Goal: Task Accomplishment & Management: Complete application form

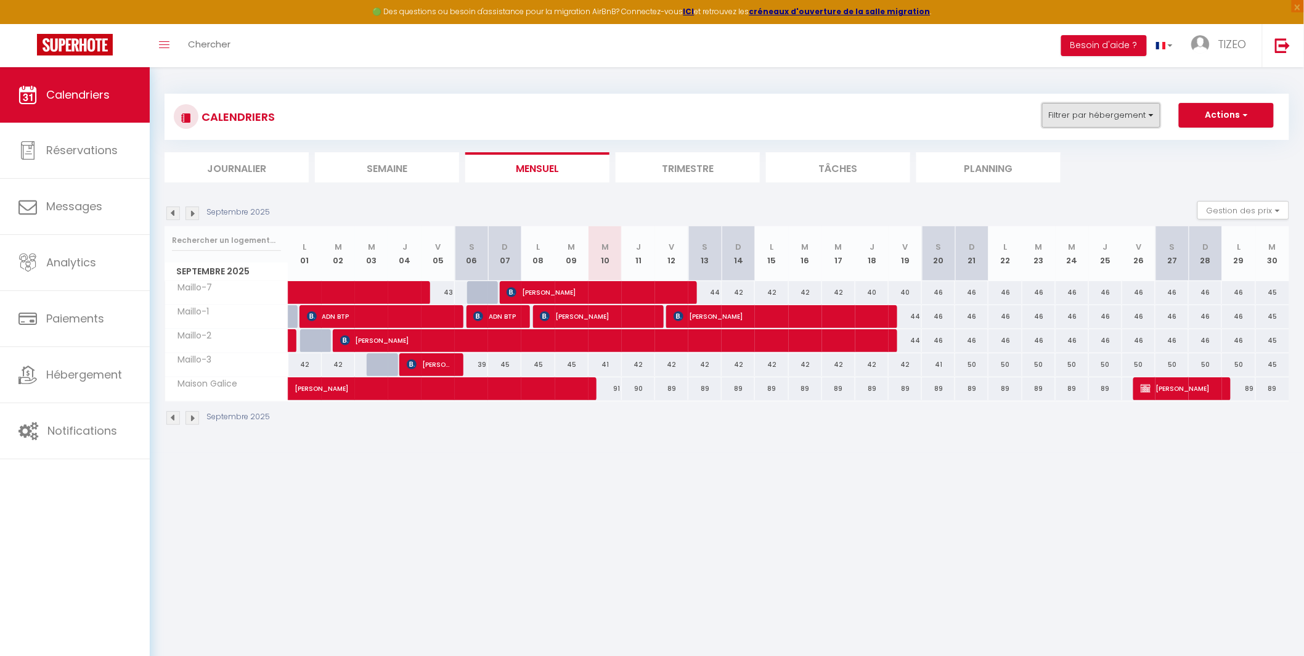
click at [1076, 118] on button "Filtrer par hébergement" at bounding box center [1101, 115] width 118 height 25
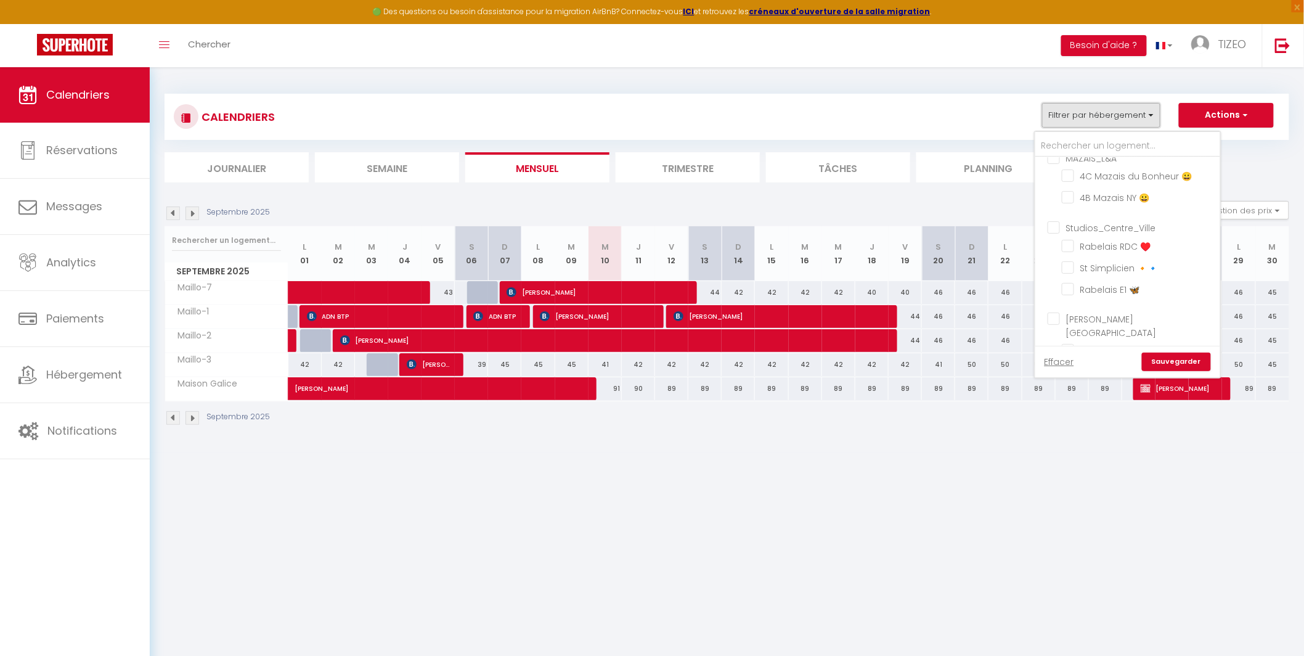
scroll to position [125, 0]
click at [1060, 229] on input "Studios_Centre_Ville" at bounding box center [1140, 227] width 185 height 12
checkbox input "true"
checkbox input "false"
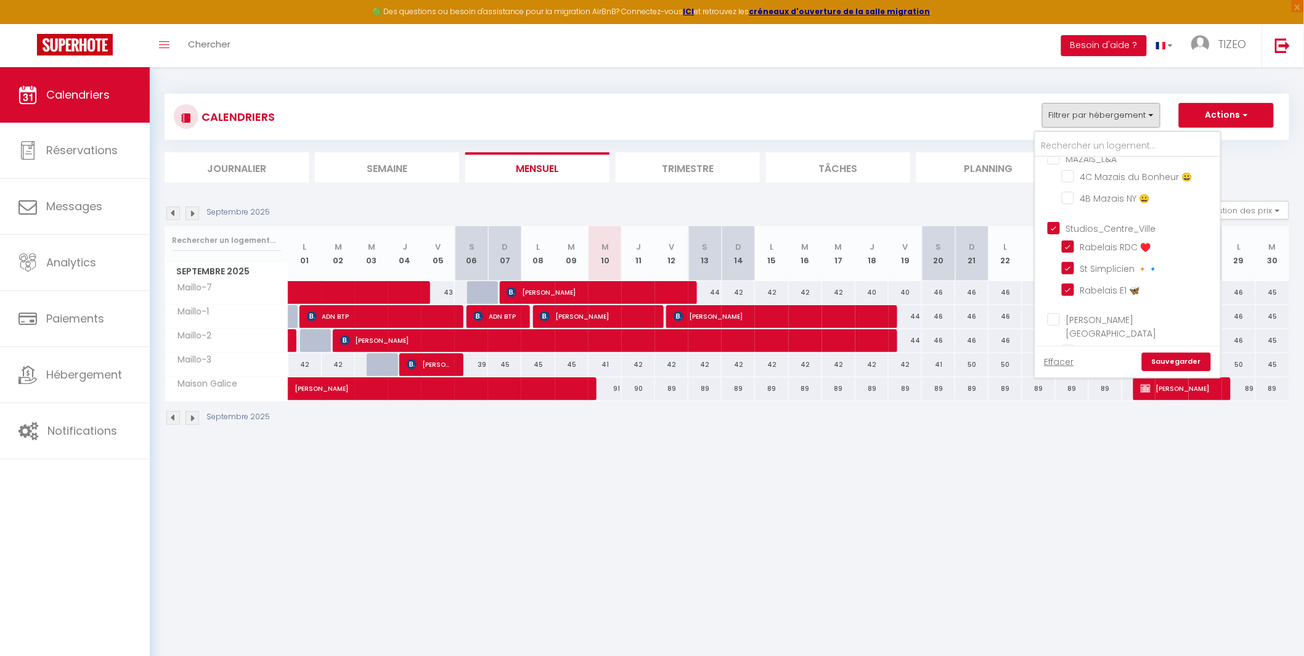
checkbox input "false"
checkbox input "true"
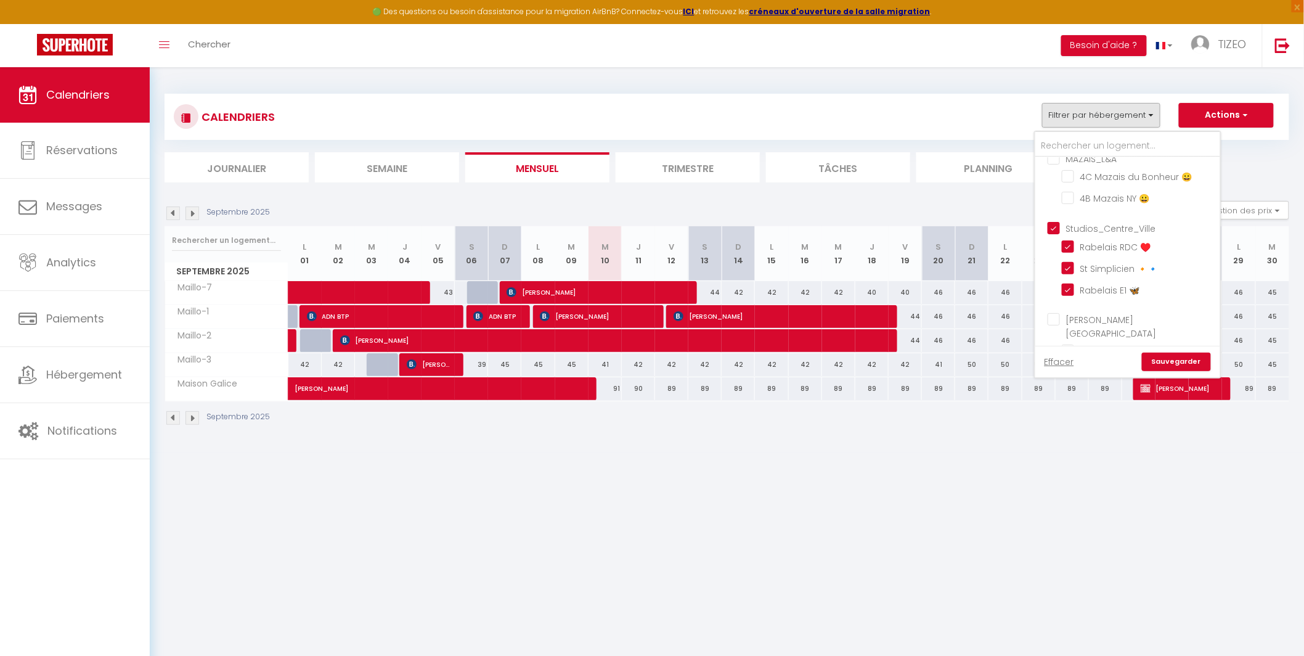
checkbox input "true"
checkbox input "false"
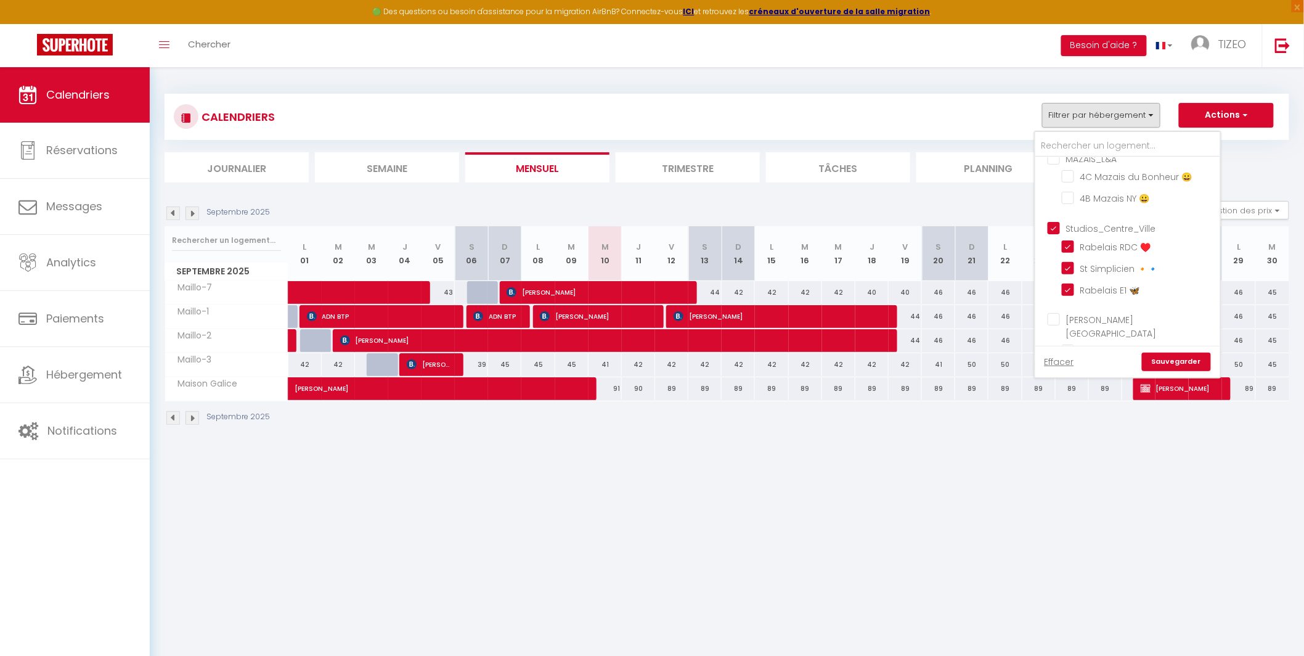
checkbox input "false"
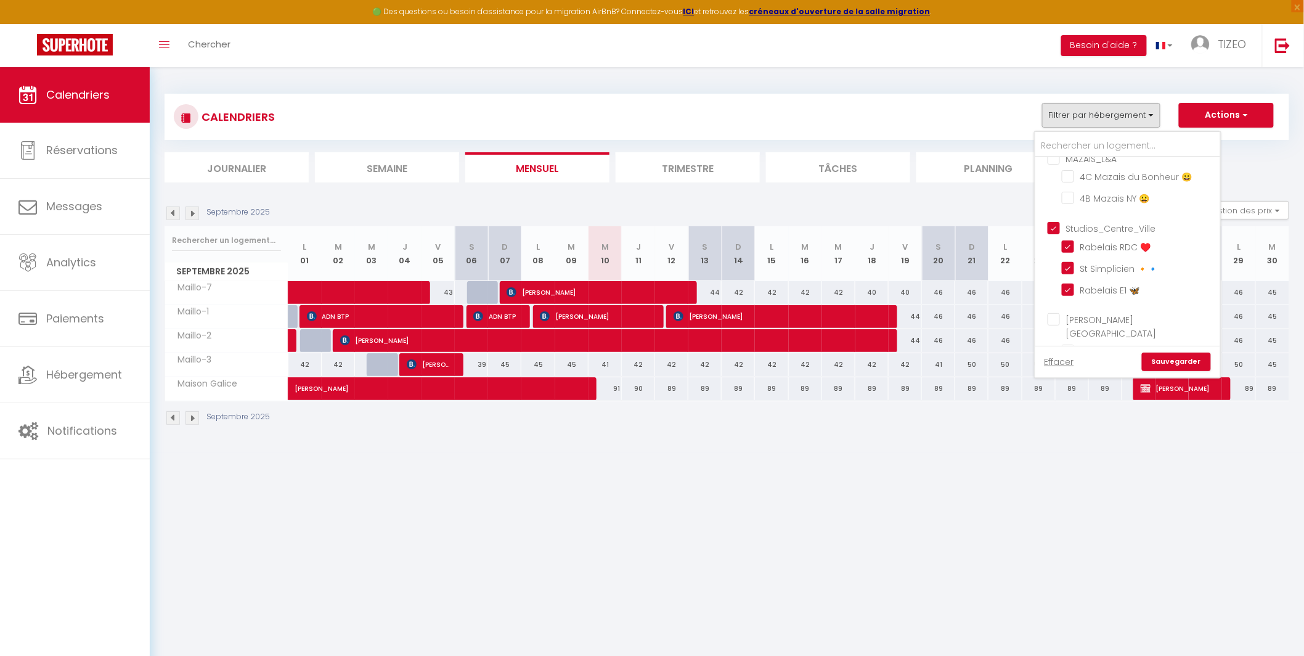
checkbox input "false"
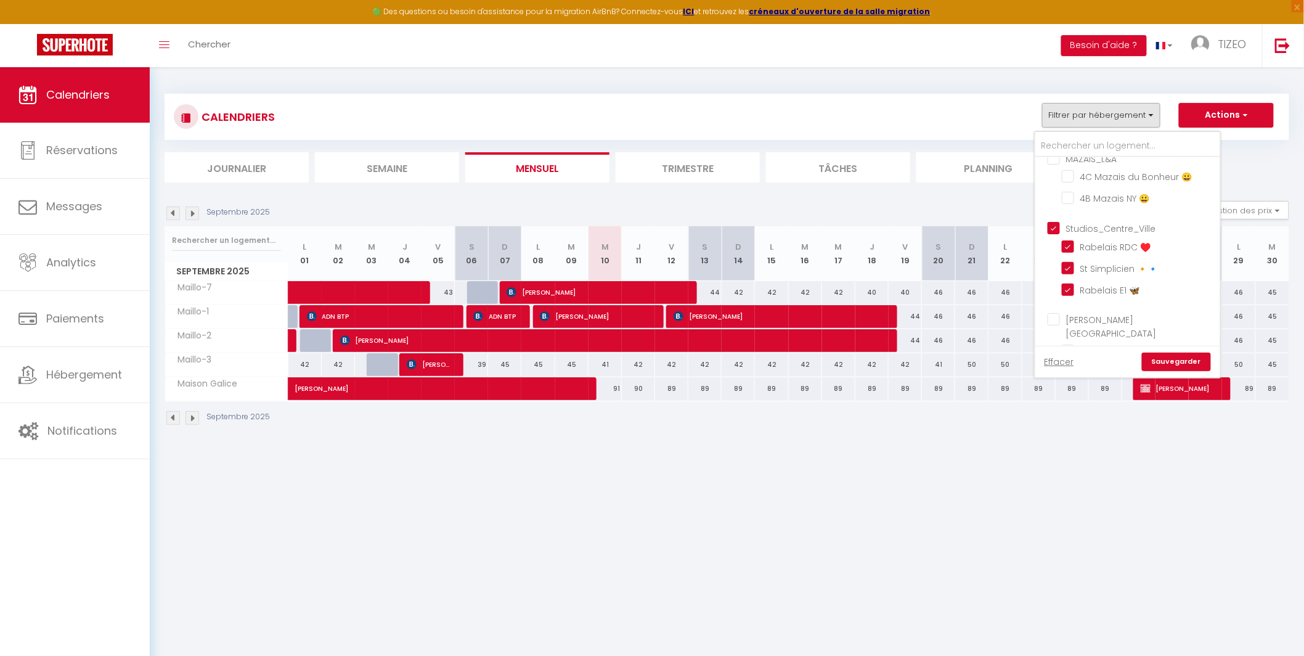
checkbox input "false"
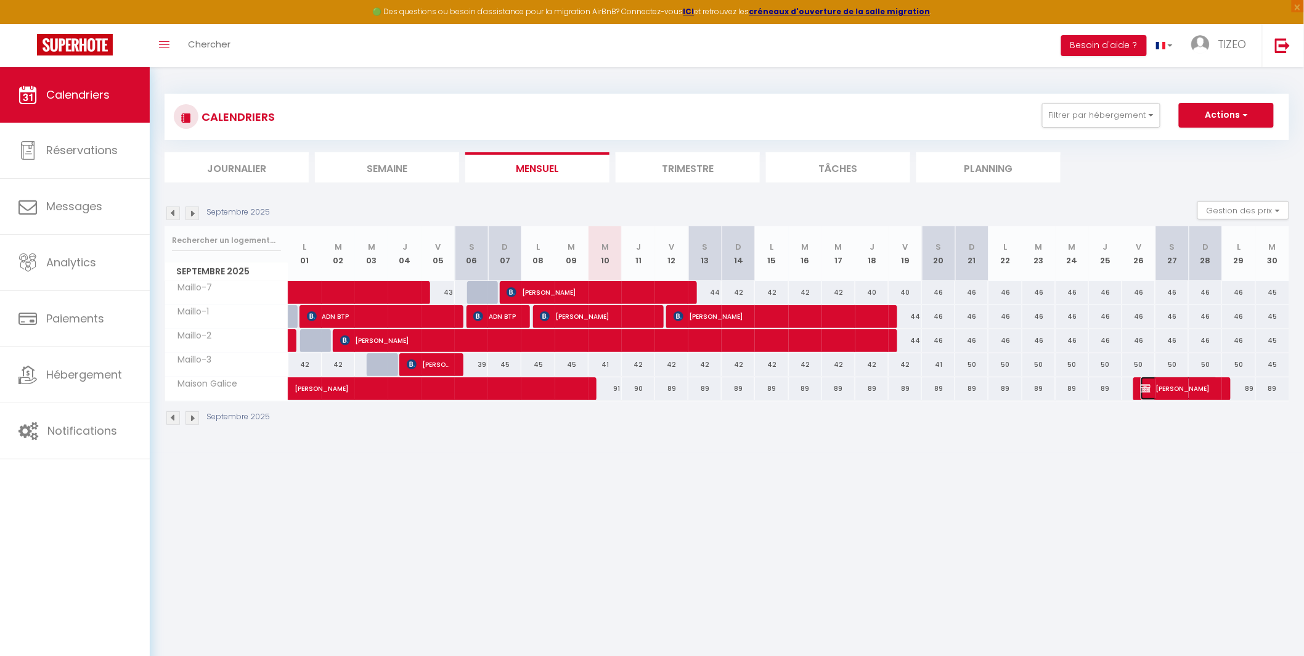
click at [1171, 387] on span "[PERSON_NAME]" at bounding box center [1180, 388] width 78 height 23
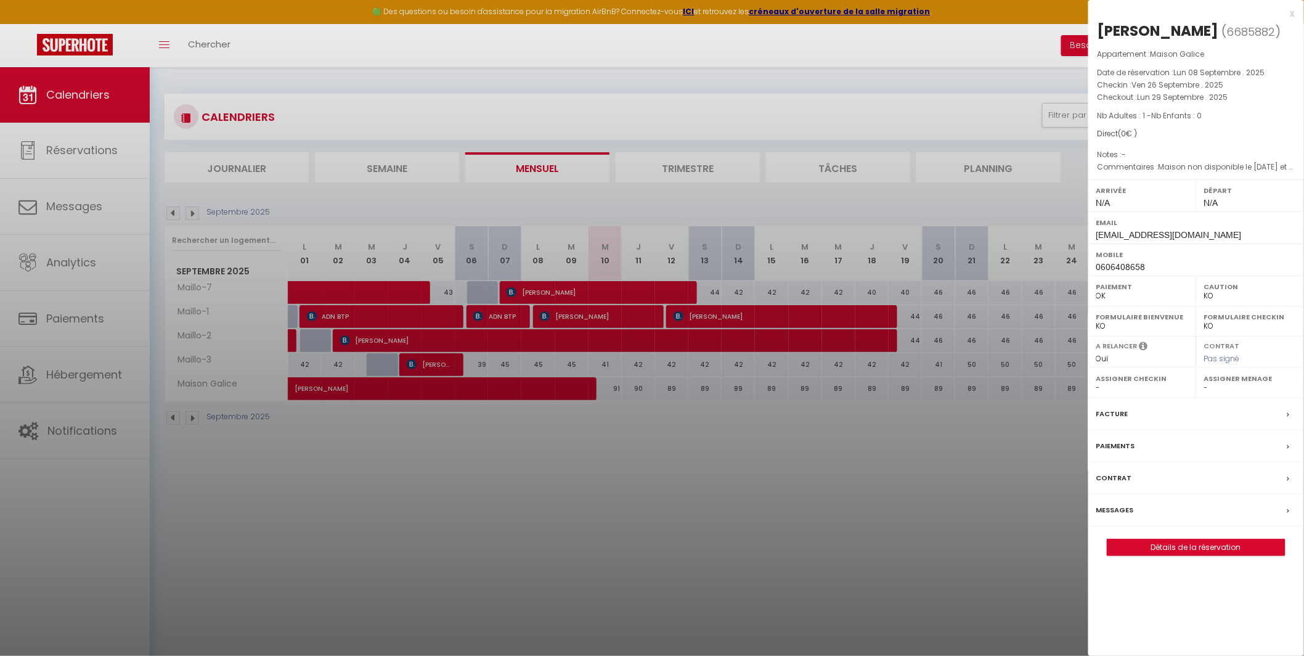
click at [1077, 171] on div at bounding box center [652, 328] width 1304 height 656
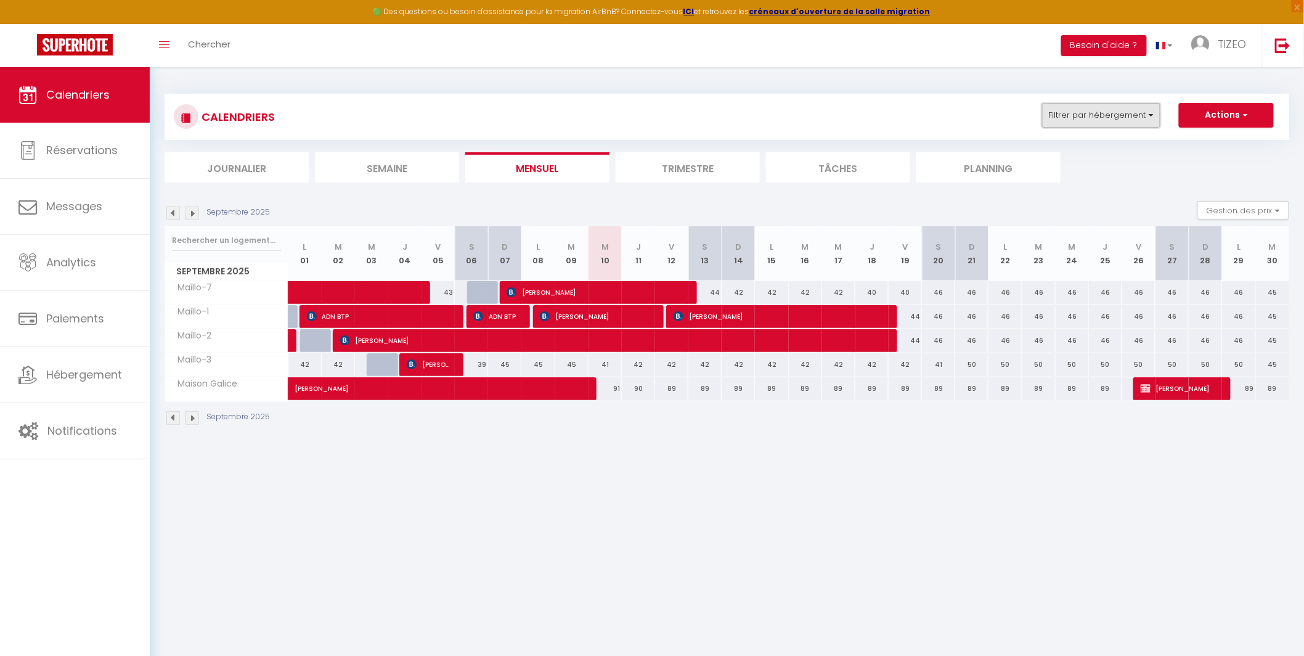
click at [1078, 109] on button "Filtrer par hébergement" at bounding box center [1101, 115] width 118 height 25
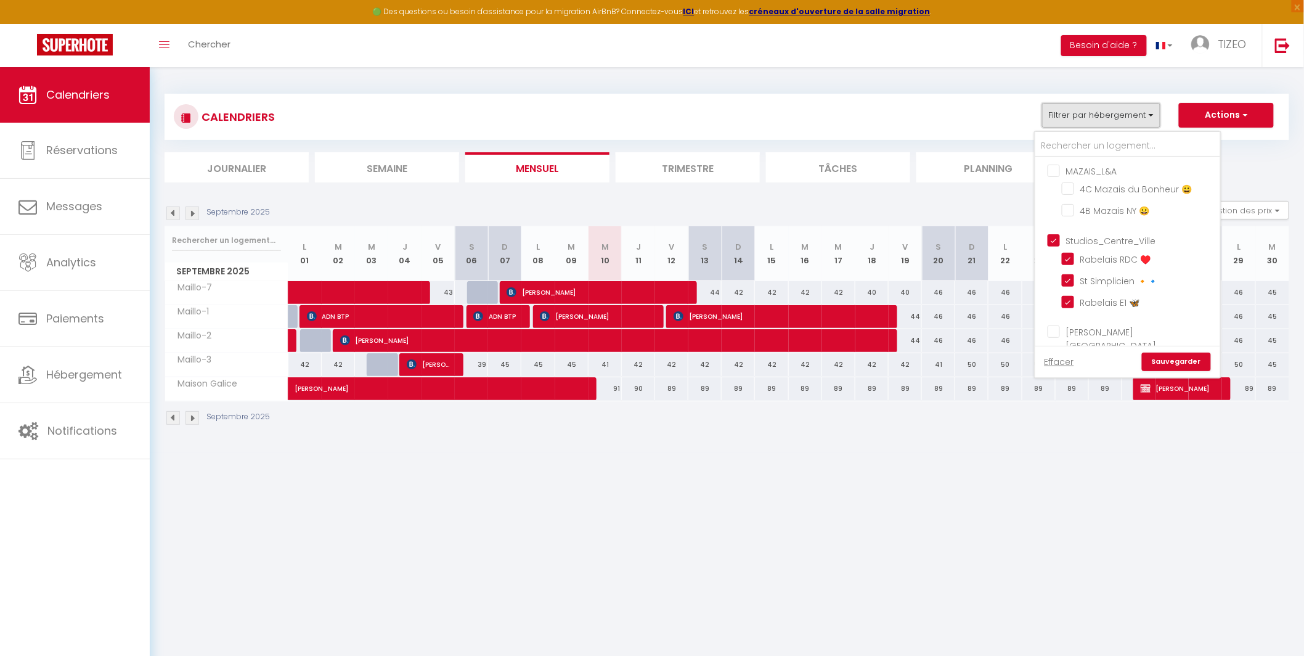
scroll to position [121, 0]
click at [1172, 362] on link "Sauvegarder" at bounding box center [1176, 362] width 69 height 18
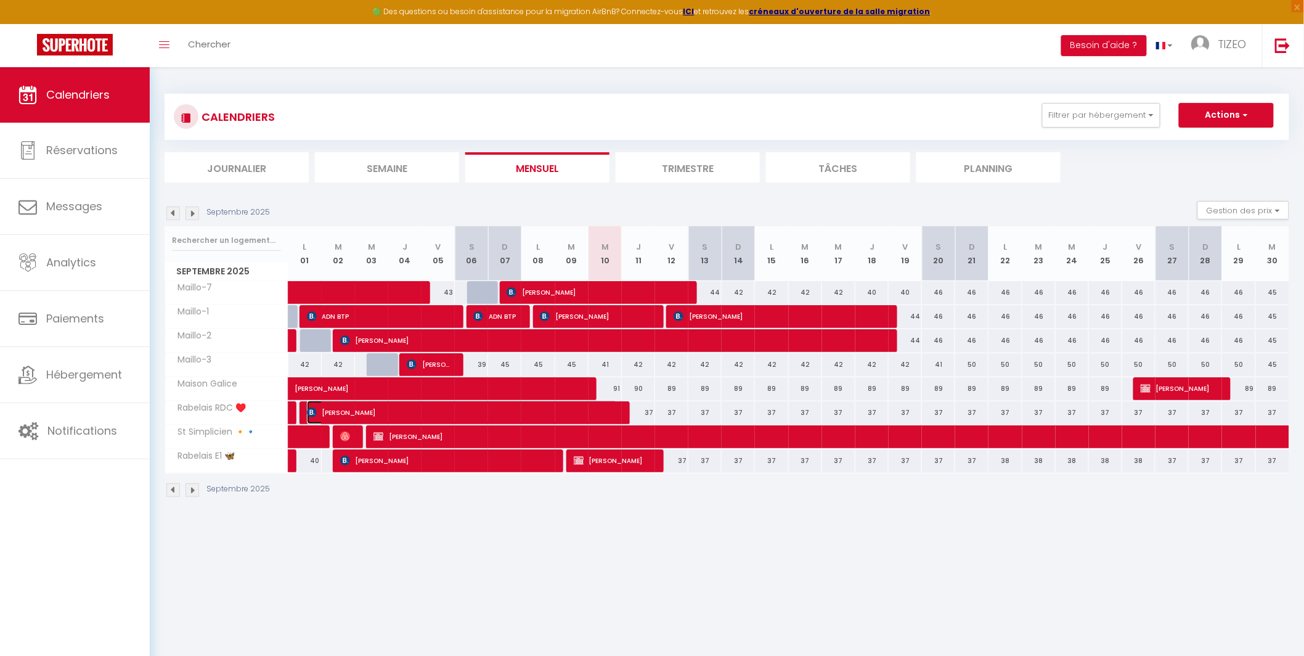
click at [563, 413] on span "[PERSON_NAME]" at bounding box center [462, 412] width 311 height 23
select select "OK"
select select "42215"
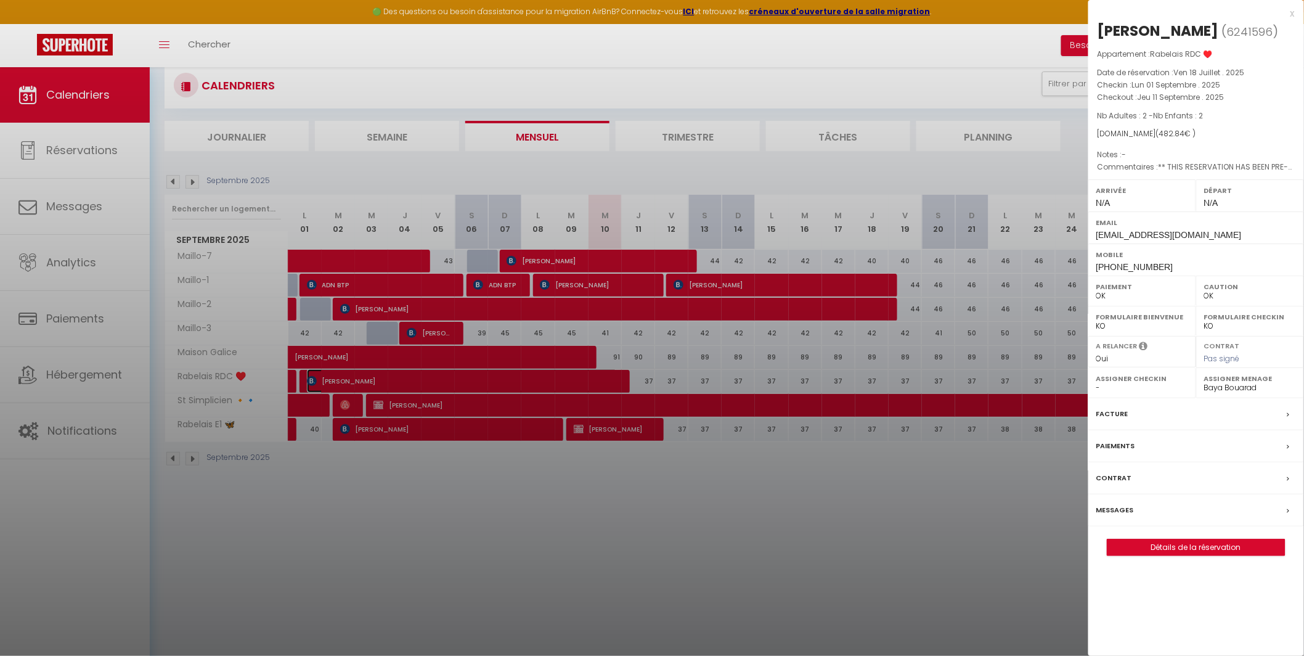
scroll to position [33, 0]
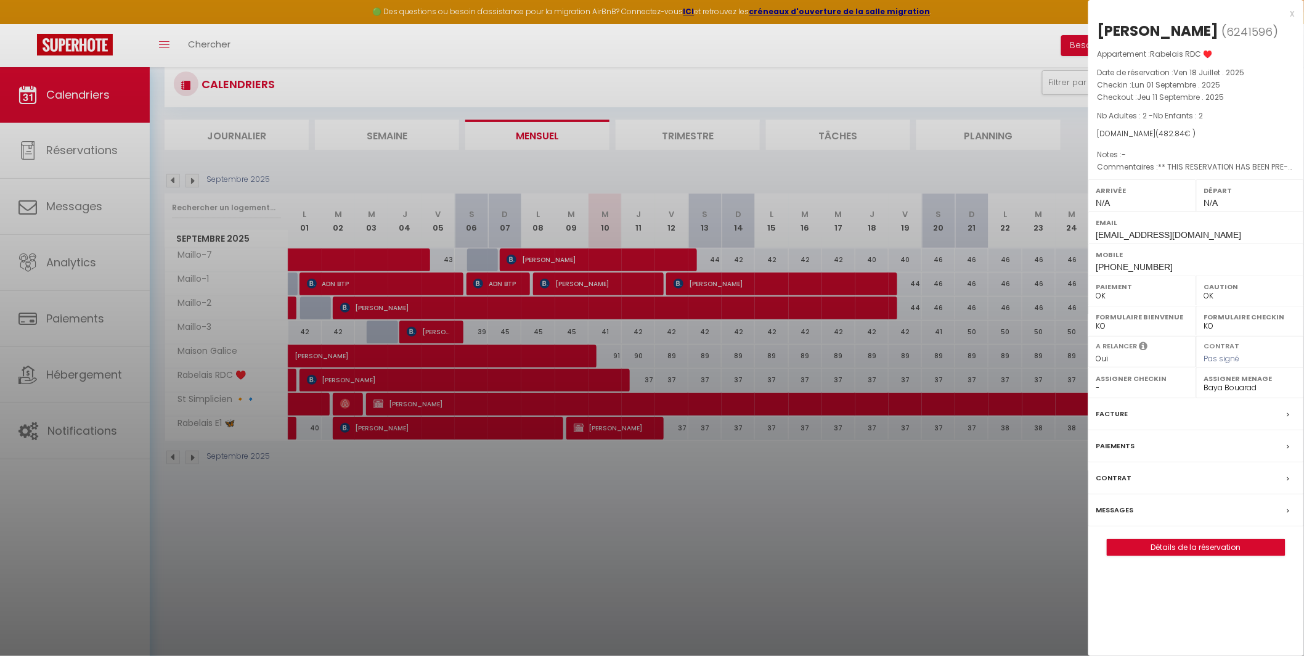
click at [613, 381] on div at bounding box center [652, 328] width 1304 height 656
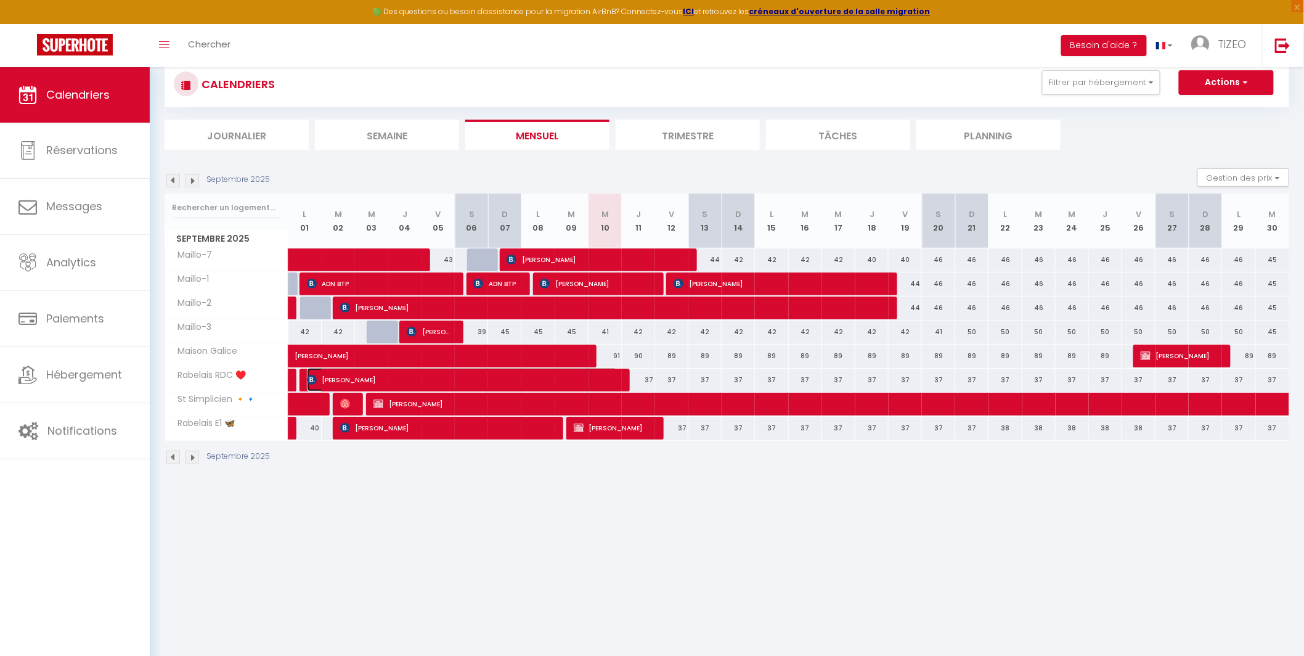
click at [613, 381] on span "[PERSON_NAME]" at bounding box center [462, 379] width 311 height 23
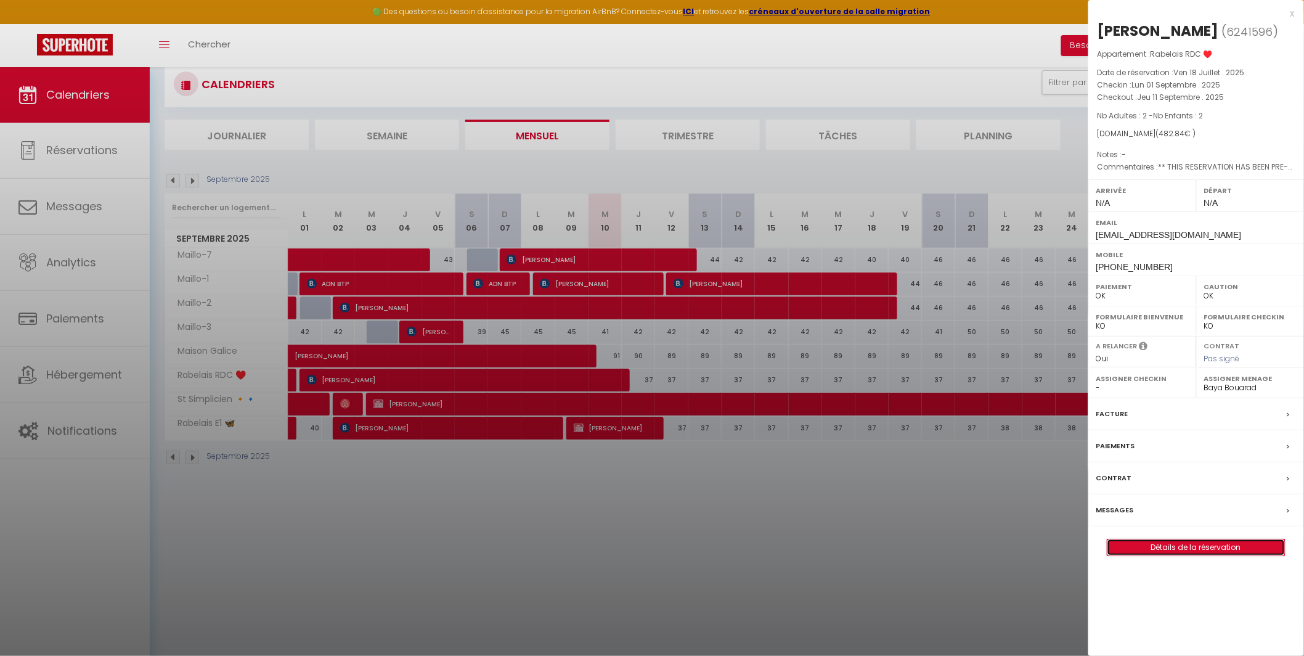
click at [1161, 548] on link "Détails de la réservation" at bounding box center [1197, 547] width 178 height 16
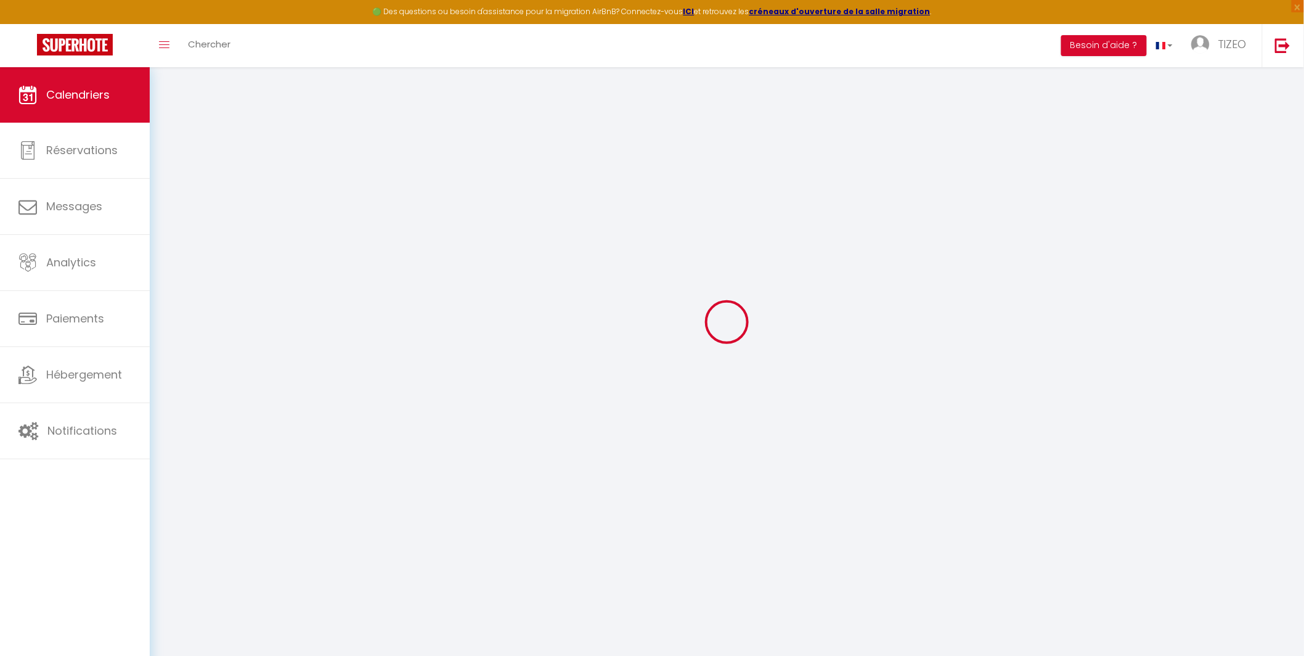
scroll to position [57, 0]
select select
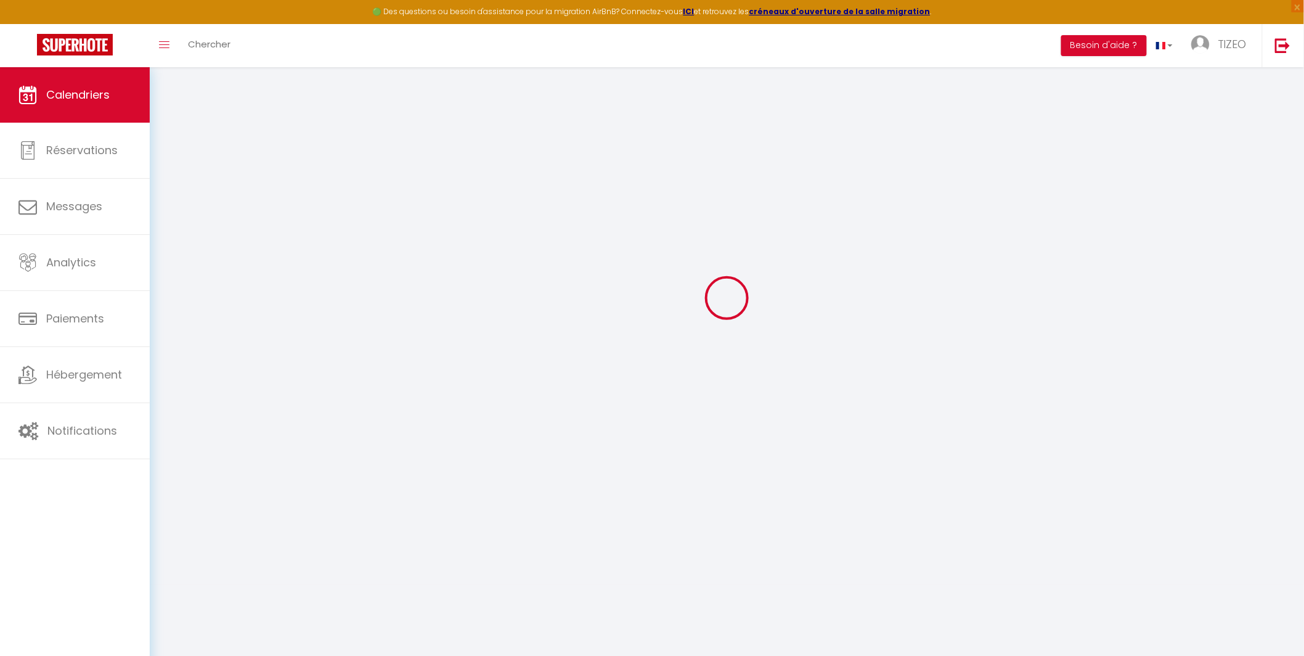
select select
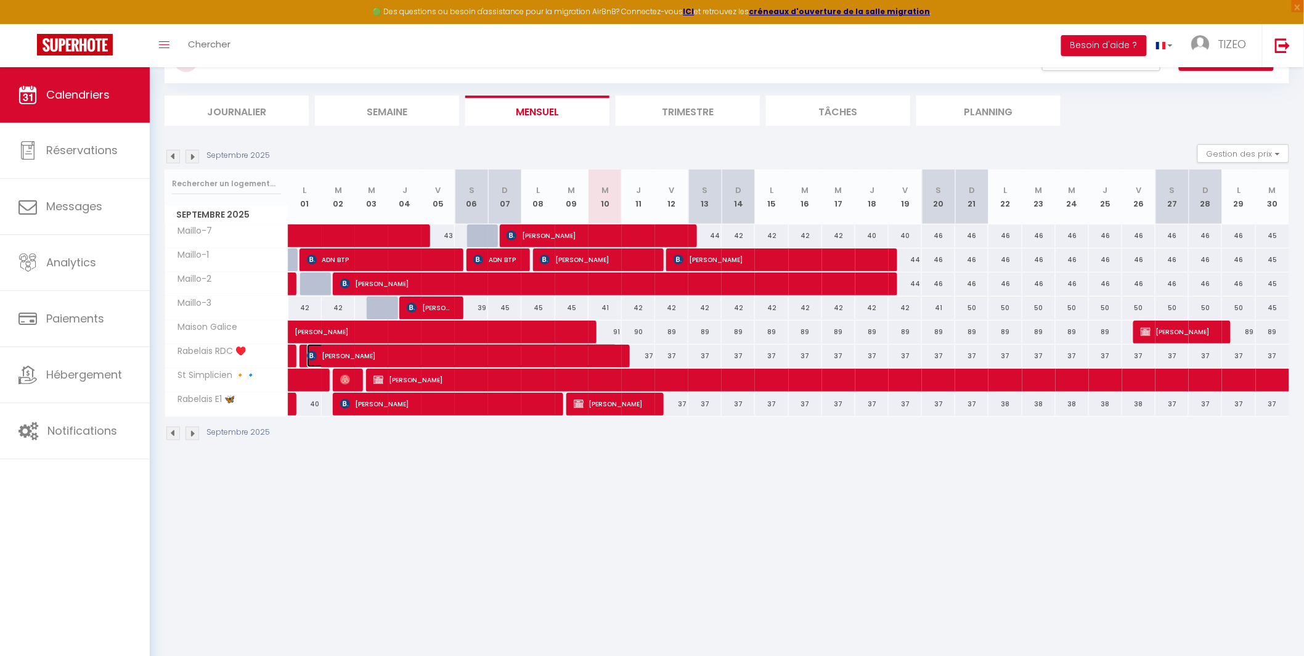
click at [574, 354] on span "[PERSON_NAME]" at bounding box center [462, 355] width 311 height 23
select select "OK"
select select "0"
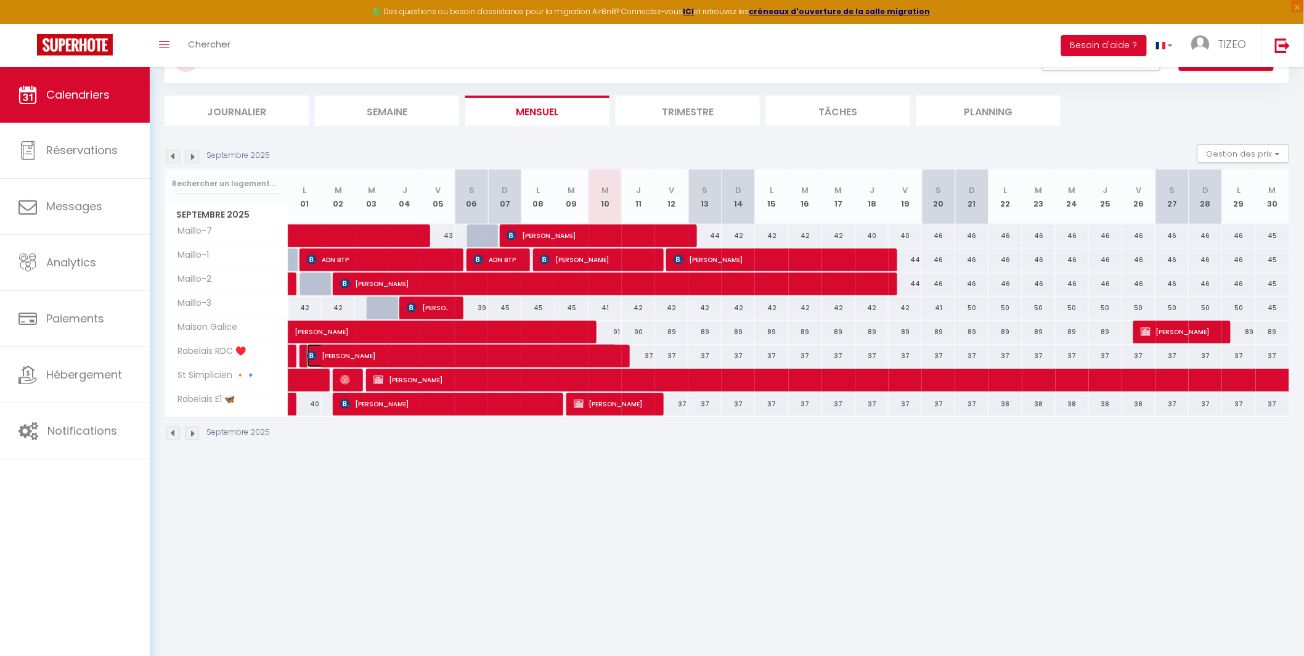
select select "1"
select select
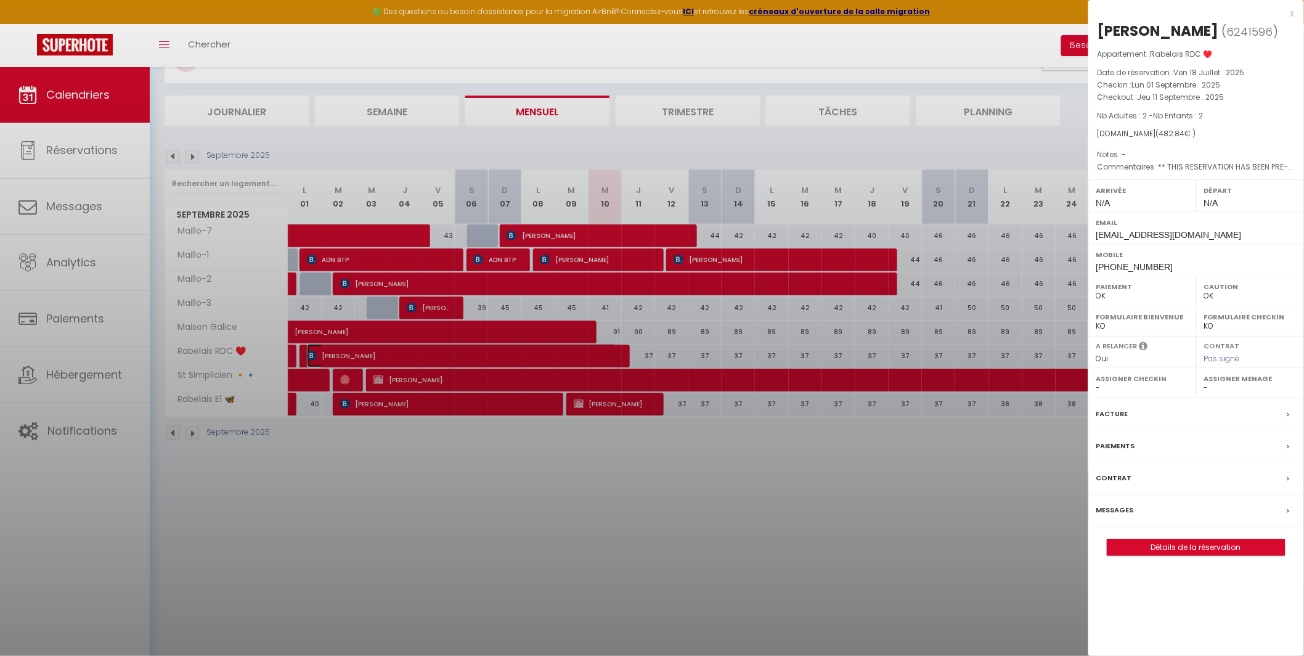
select select "42215"
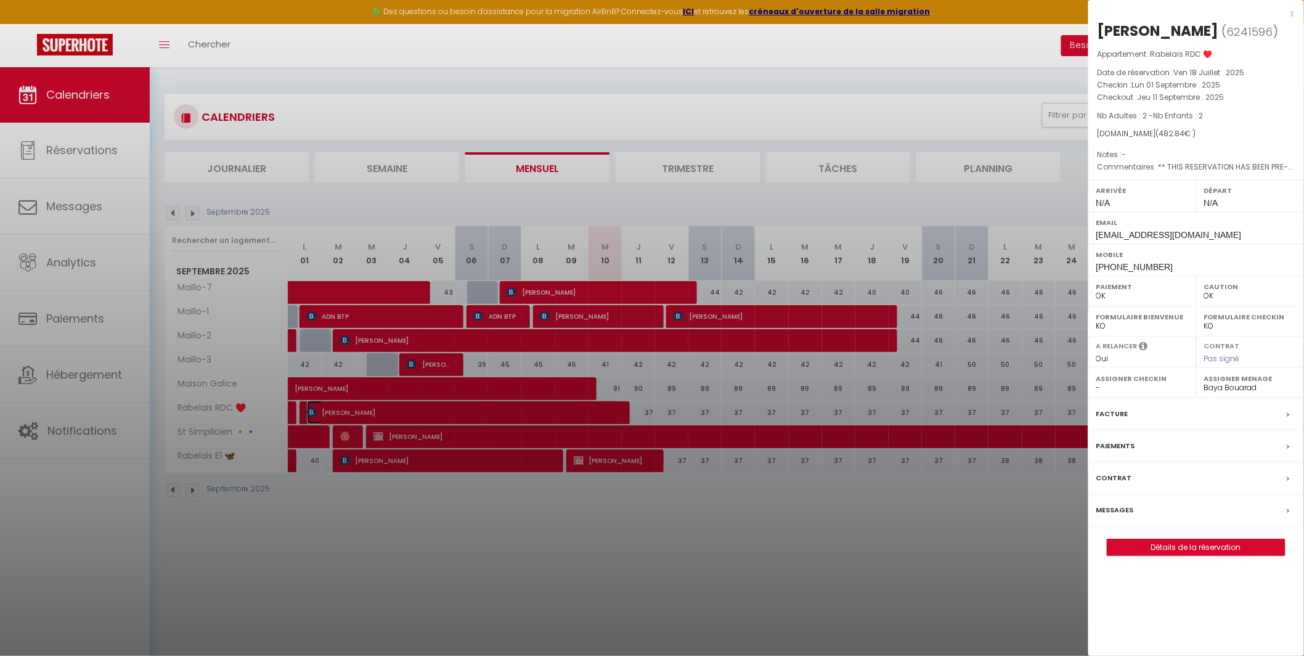
scroll to position [67, 0]
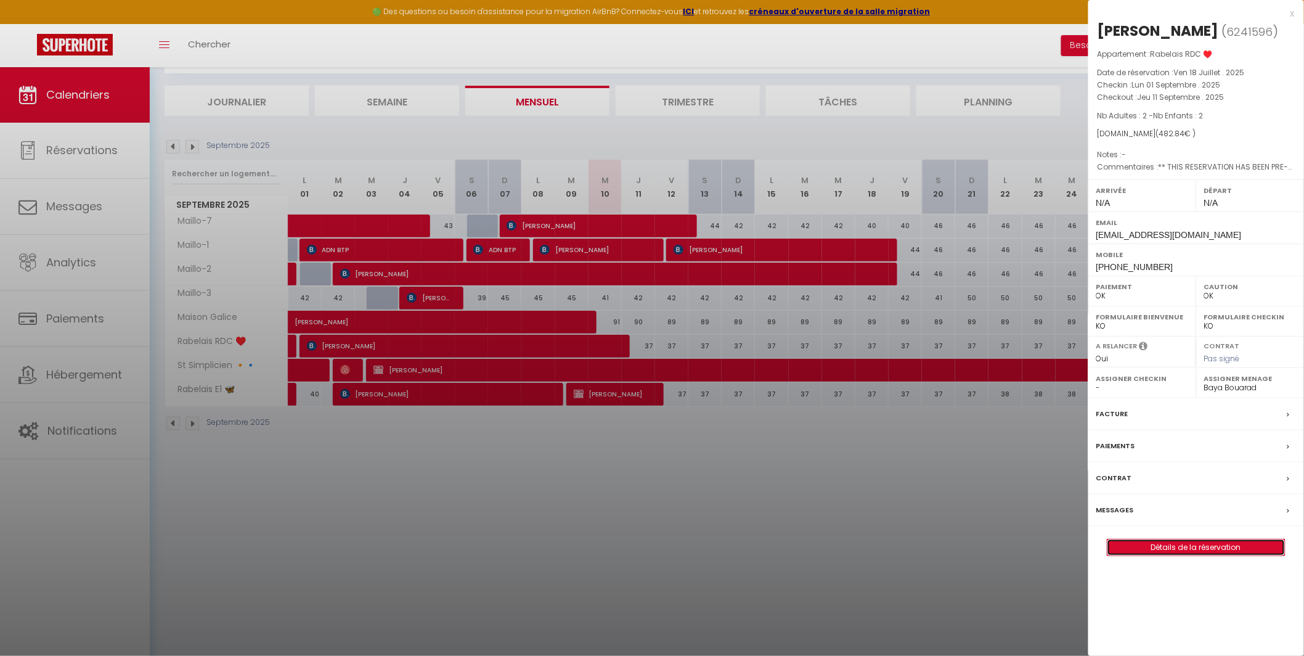
click at [1165, 548] on link "Détails de la réservation" at bounding box center [1197, 547] width 178 height 16
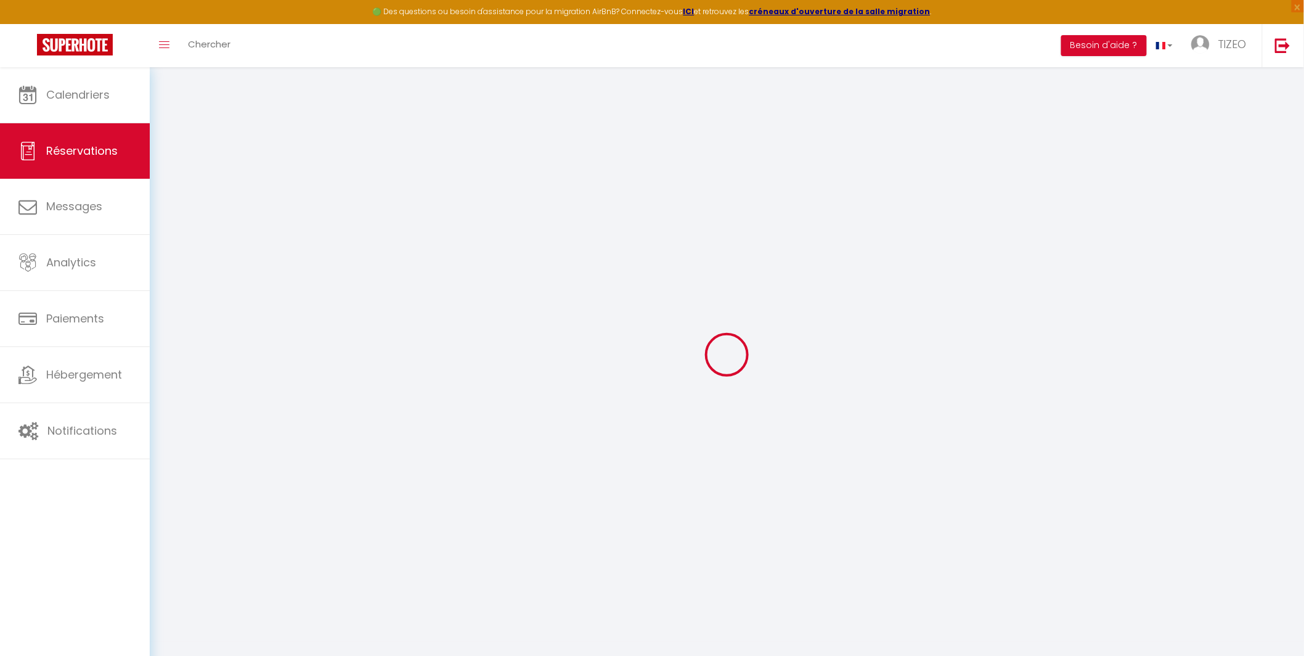
type input "Kladiola"
type input "[PERSON_NAME]"
type input "[EMAIL_ADDRESS][DOMAIN_NAME]"
type input "[PHONE_NUMBER]"
select select "AL"
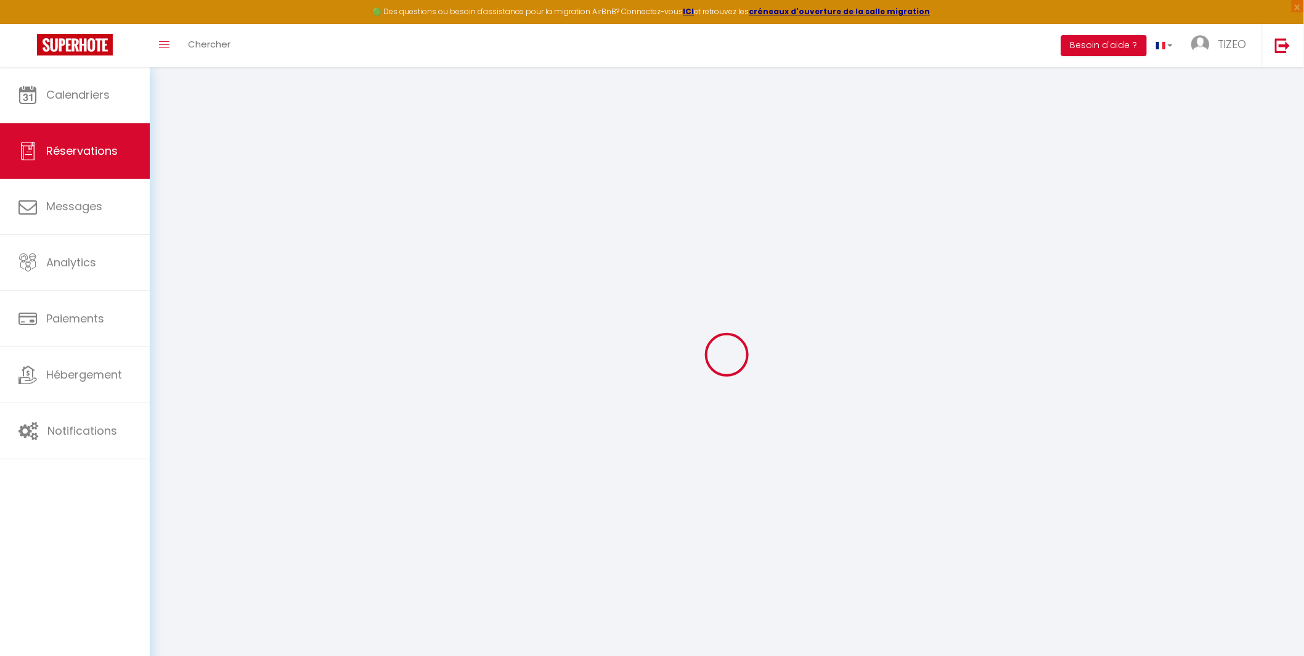
type input "17"
type input "79.9"
type input "6.76"
select select "8589"
select select "1"
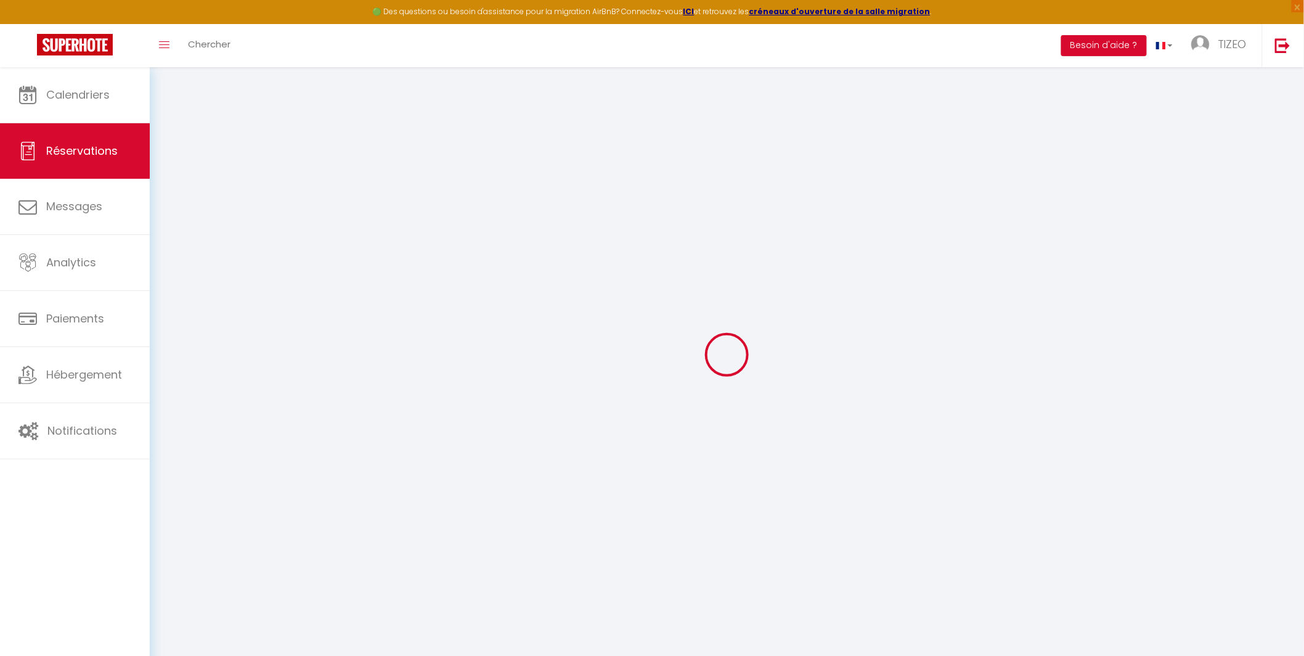
select select
type input "2"
select select "12"
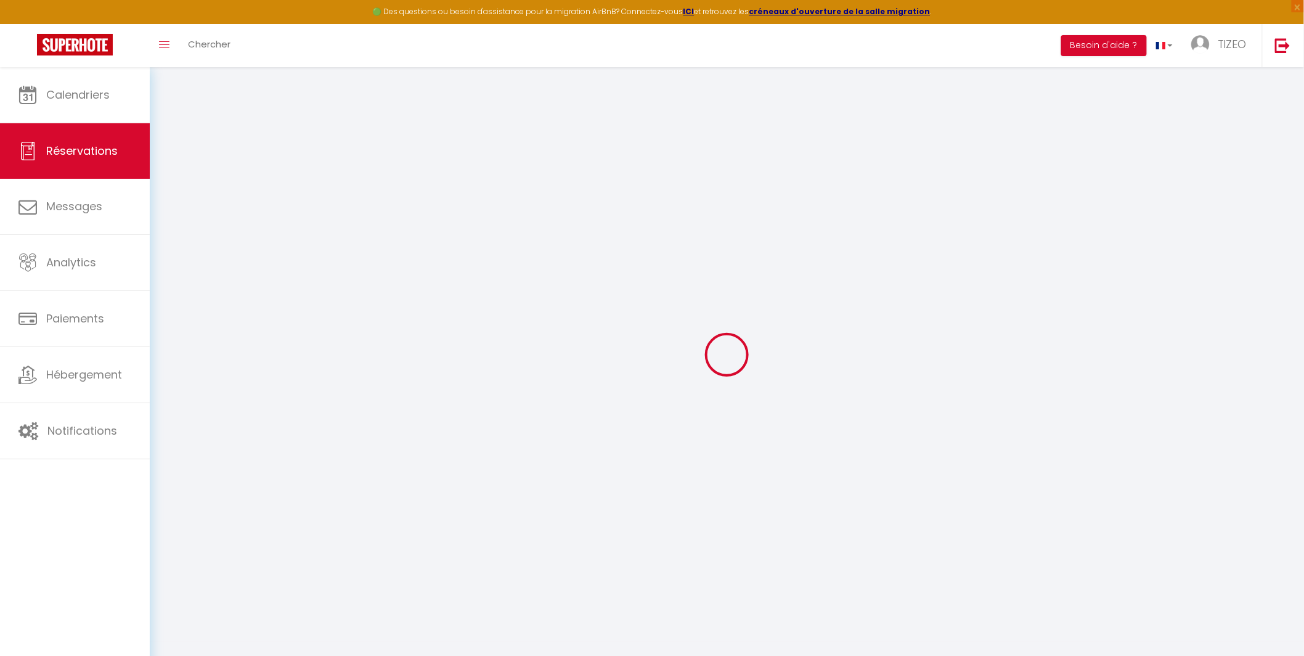
select select "15"
type input "428"
checkbox input "false"
type input "0"
select select "2"
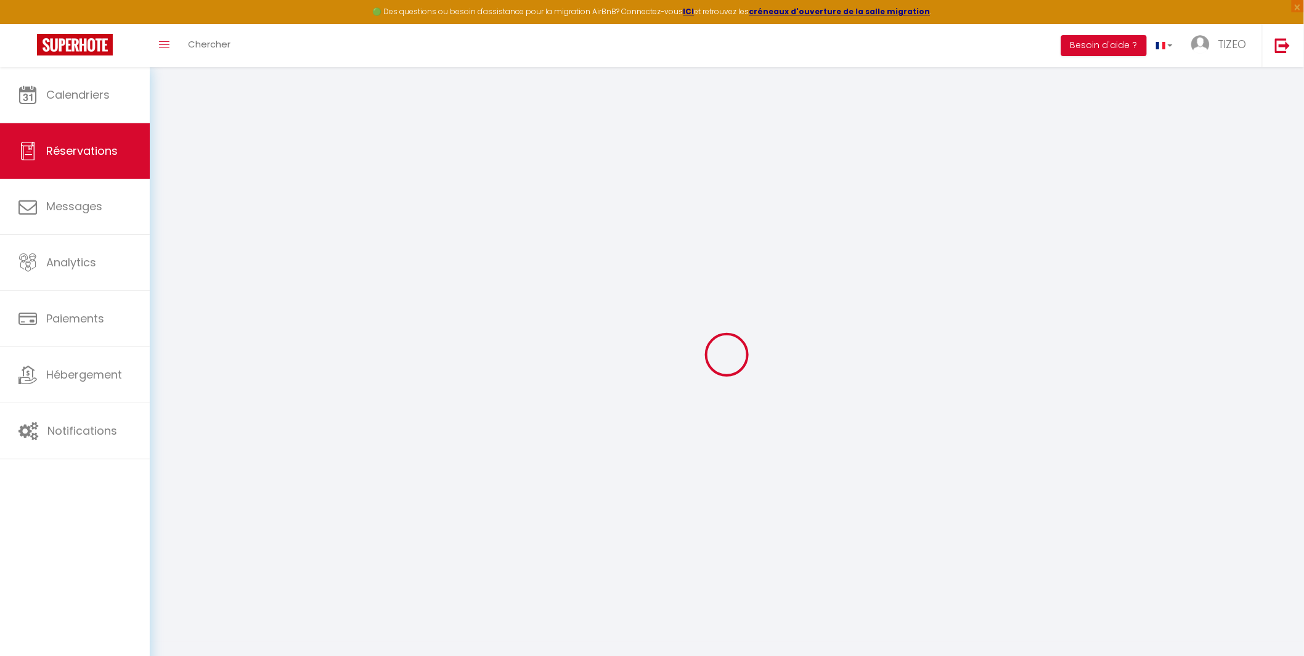
type input "25"
type input "15"
type input "0"
select select
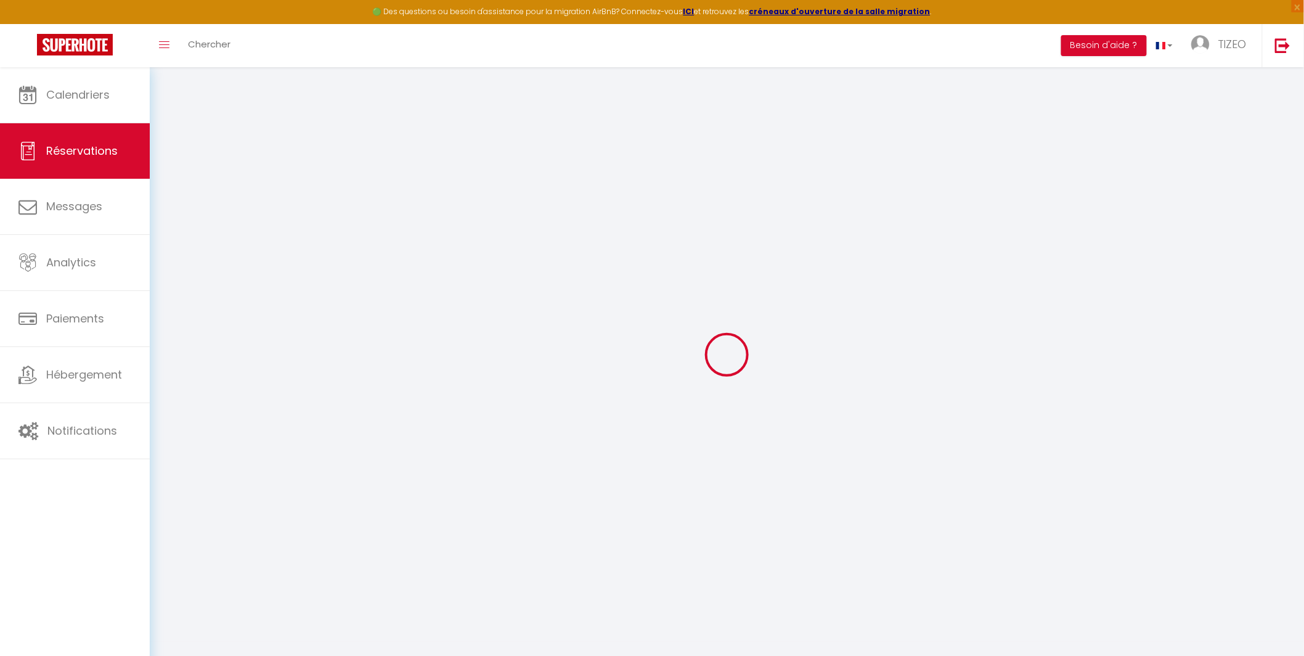
checkbox input "false"
select select
checkbox input "false"
select select
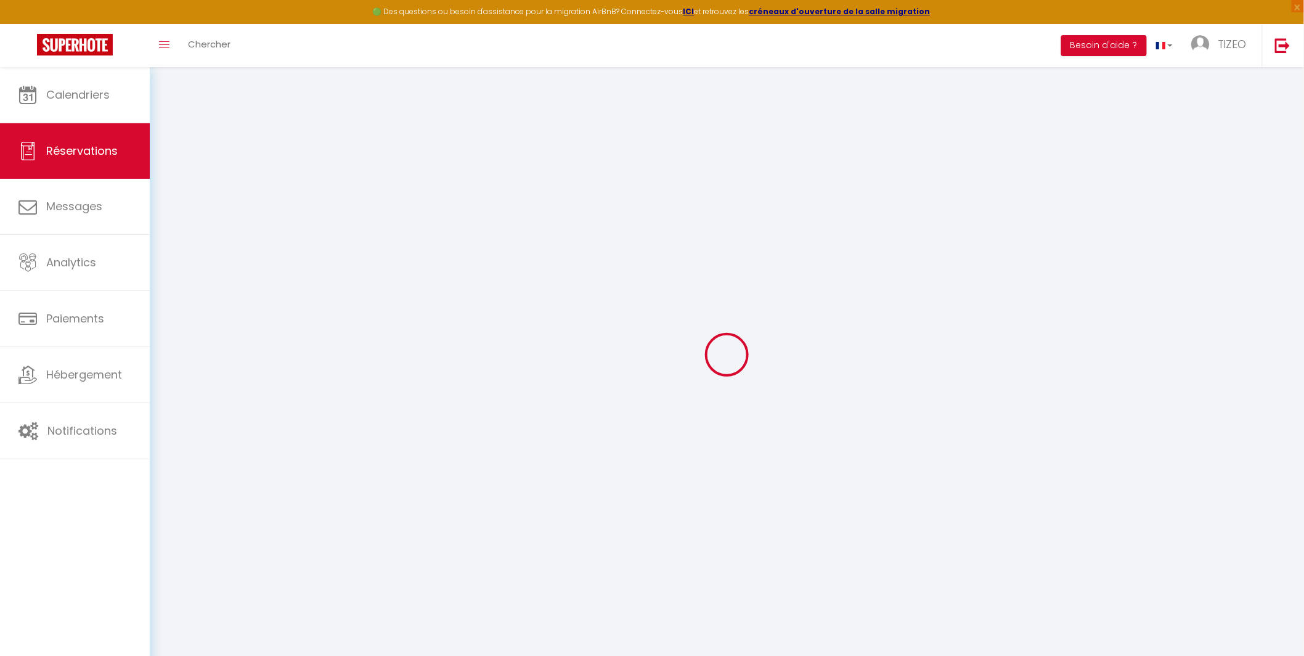
select select
checkbox input "false"
type textarea "** THIS RESERVATION HAS BEEN PRE-PAID ** BOOKING NOTE : Payment charge is EUR 6…"
select select
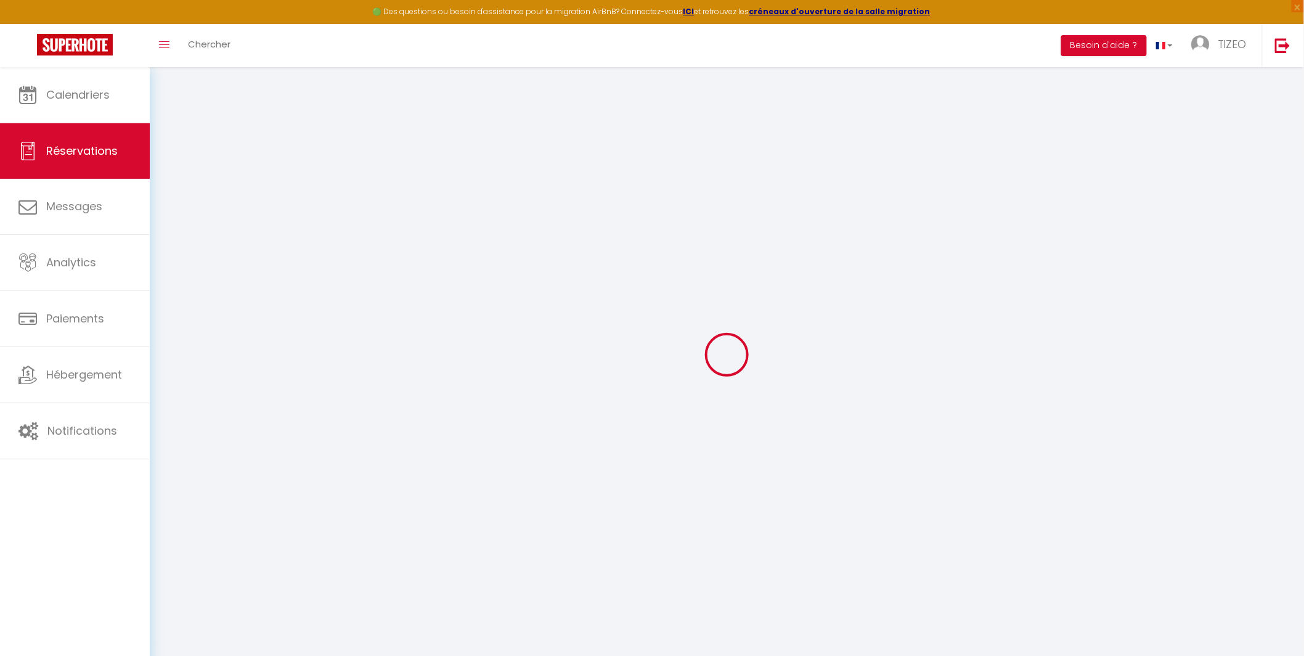
checkbox input "false"
type input "25"
type input "12.84"
select select
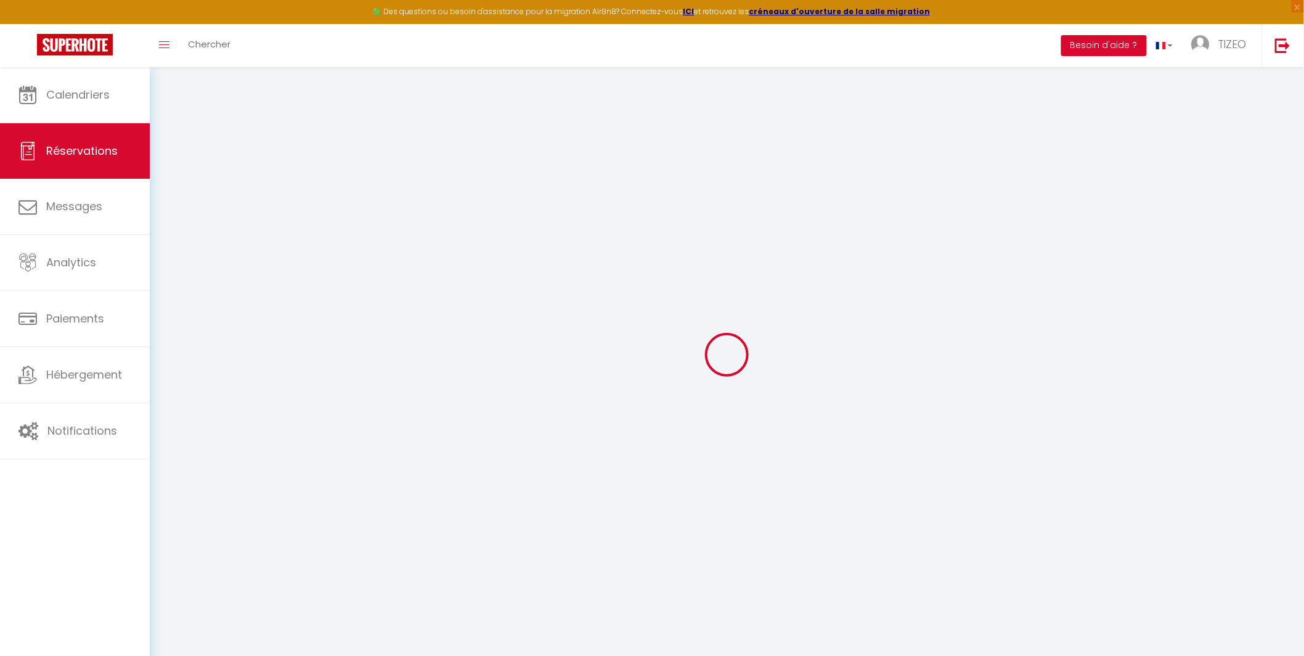
checkbox input "false"
select select
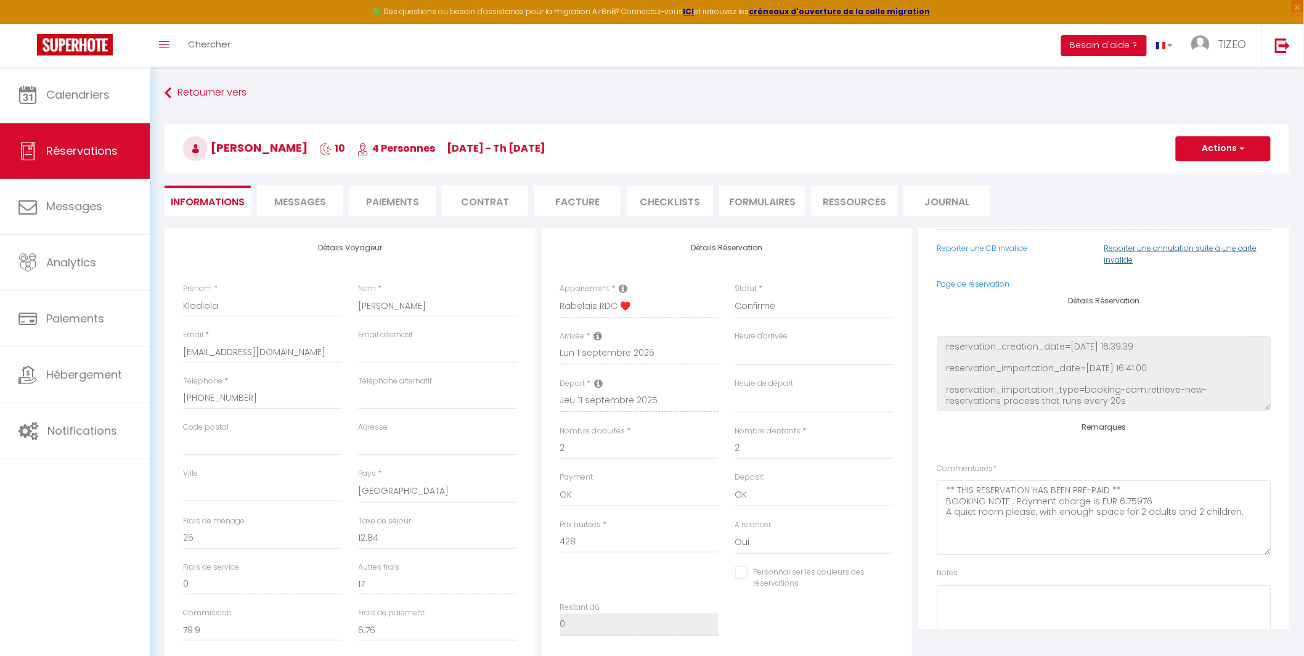
scroll to position [100, 0]
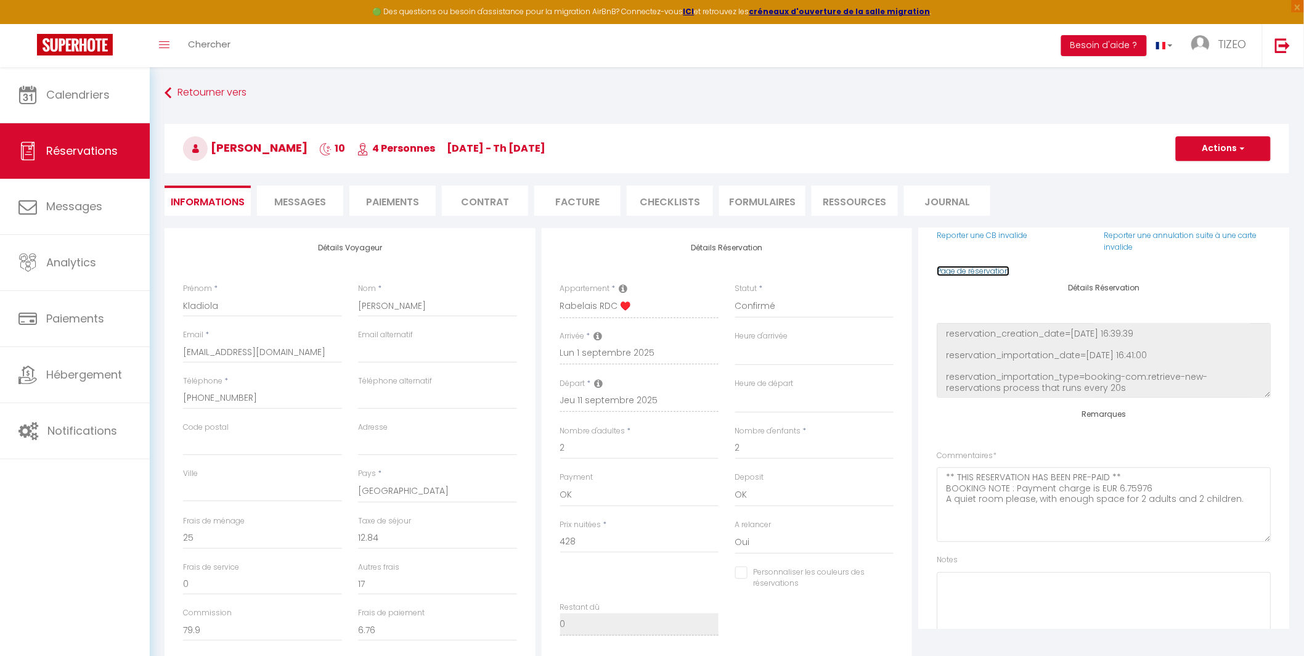
click at [986, 272] on link "Page de réservation" at bounding box center [973, 271] width 73 height 10
click at [180, 106] on div "Retourner vers Kladiola [PERSON_NAME] 10 4 Personnes [DATE] - Th [DATE] Actions…" at bounding box center [727, 155] width 1141 height 146
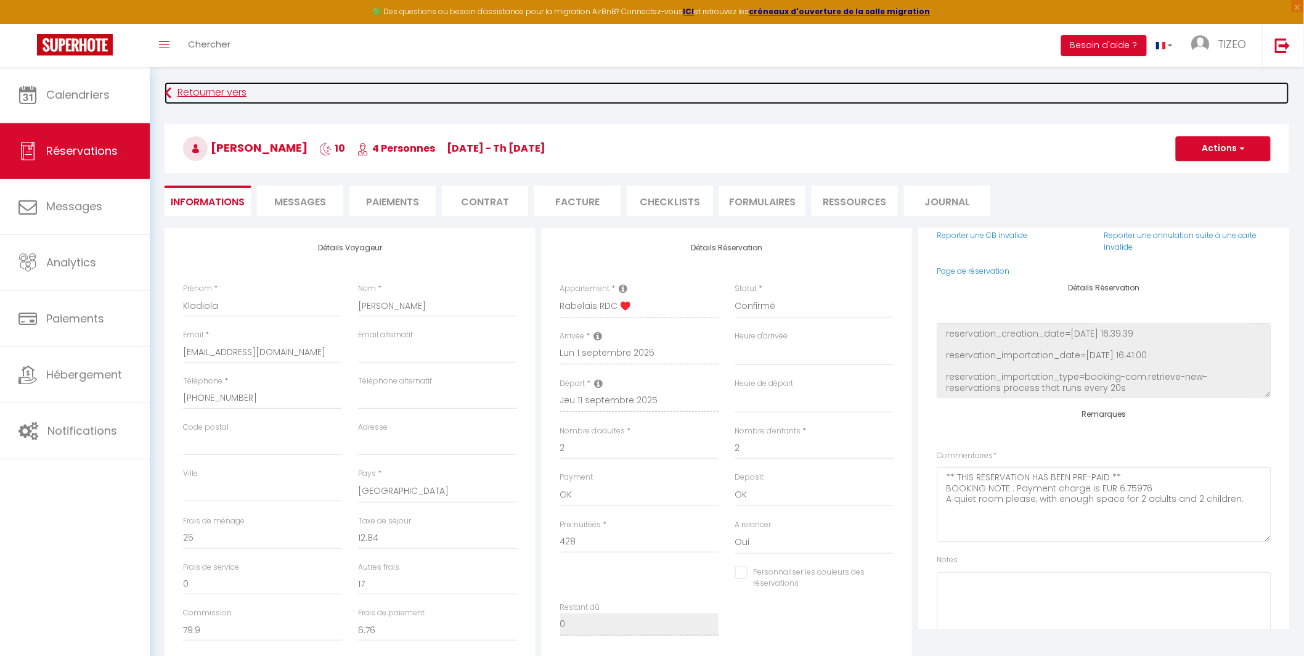
click at [174, 96] on link "Retourner vers" at bounding box center [727, 93] width 1125 height 22
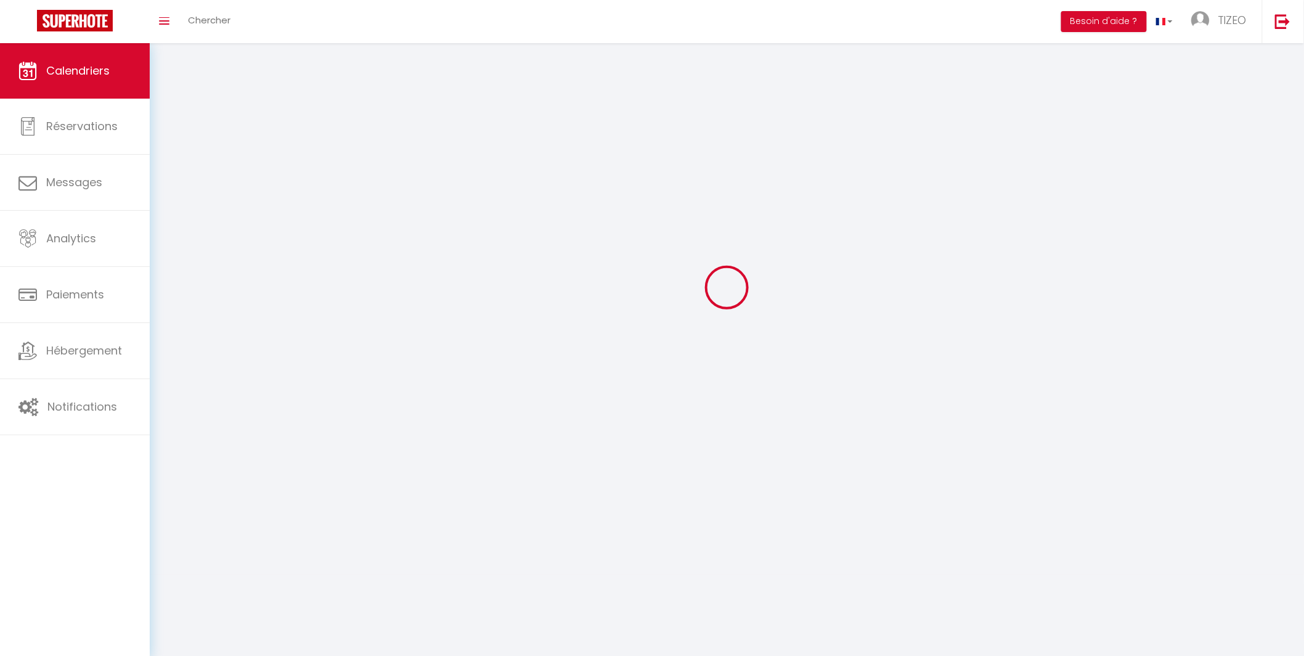
scroll to position [67, 0]
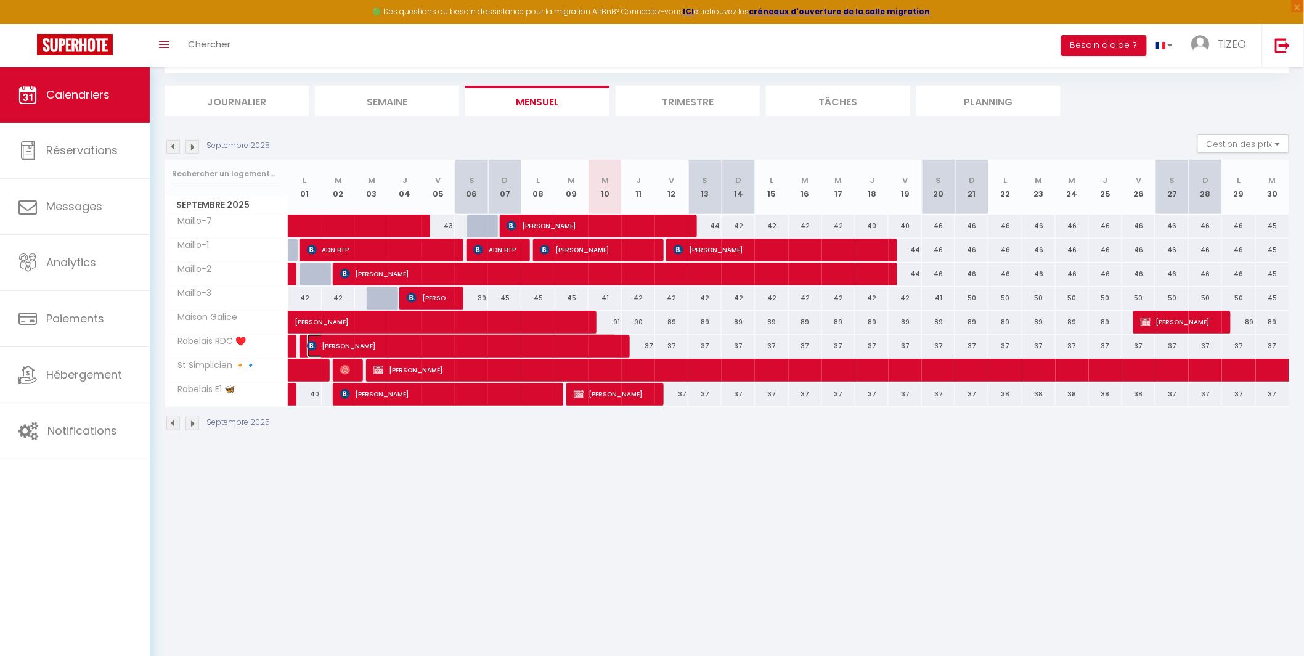
click at [408, 346] on span "[PERSON_NAME]" at bounding box center [462, 345] width 311 height 23
select select "OK"
select select "0"
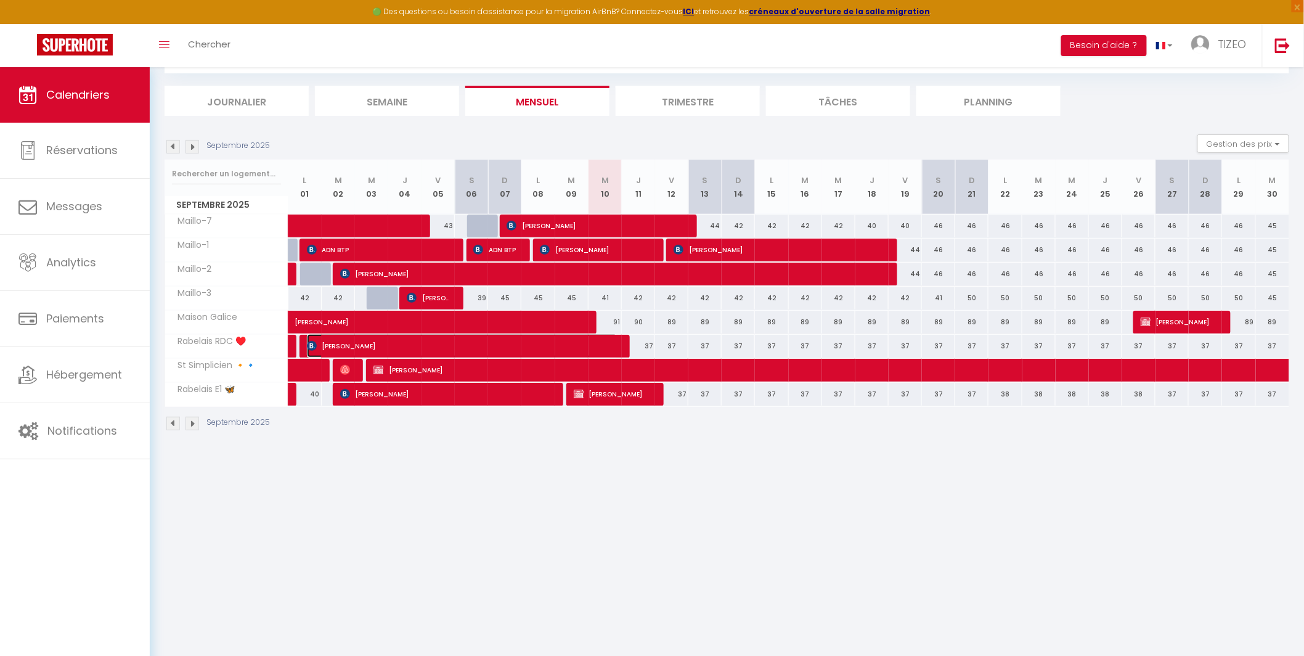
select select "1"
select select
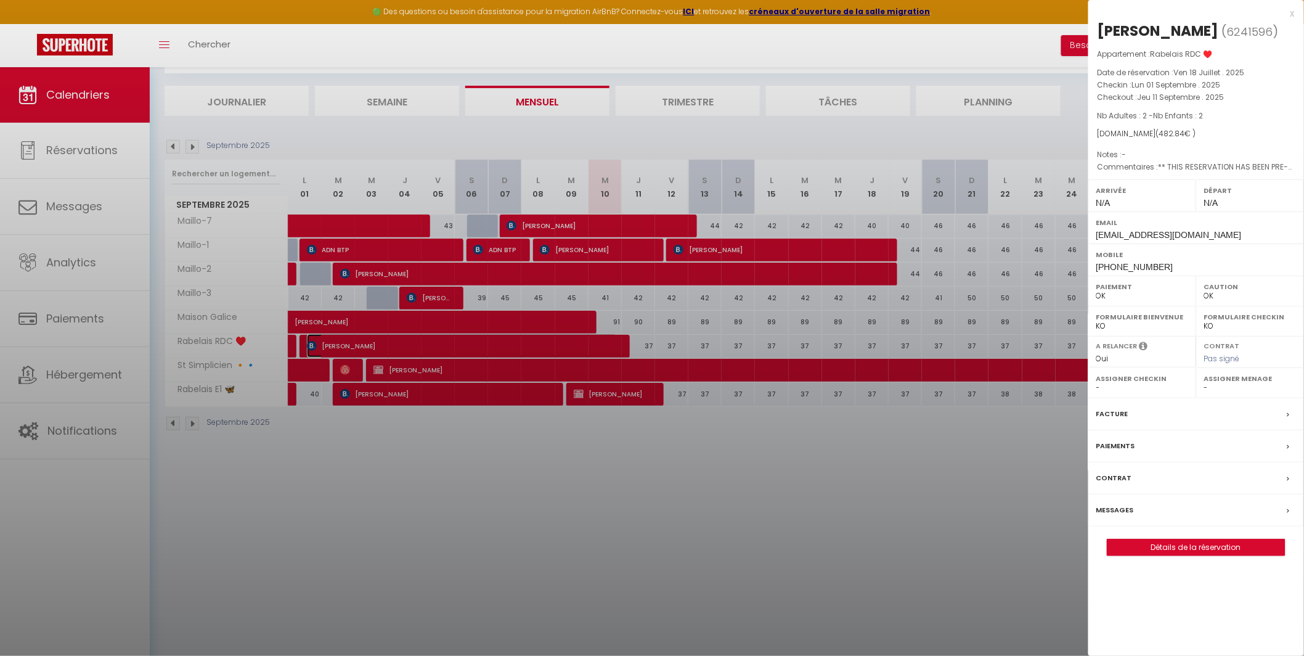
select select "42215"
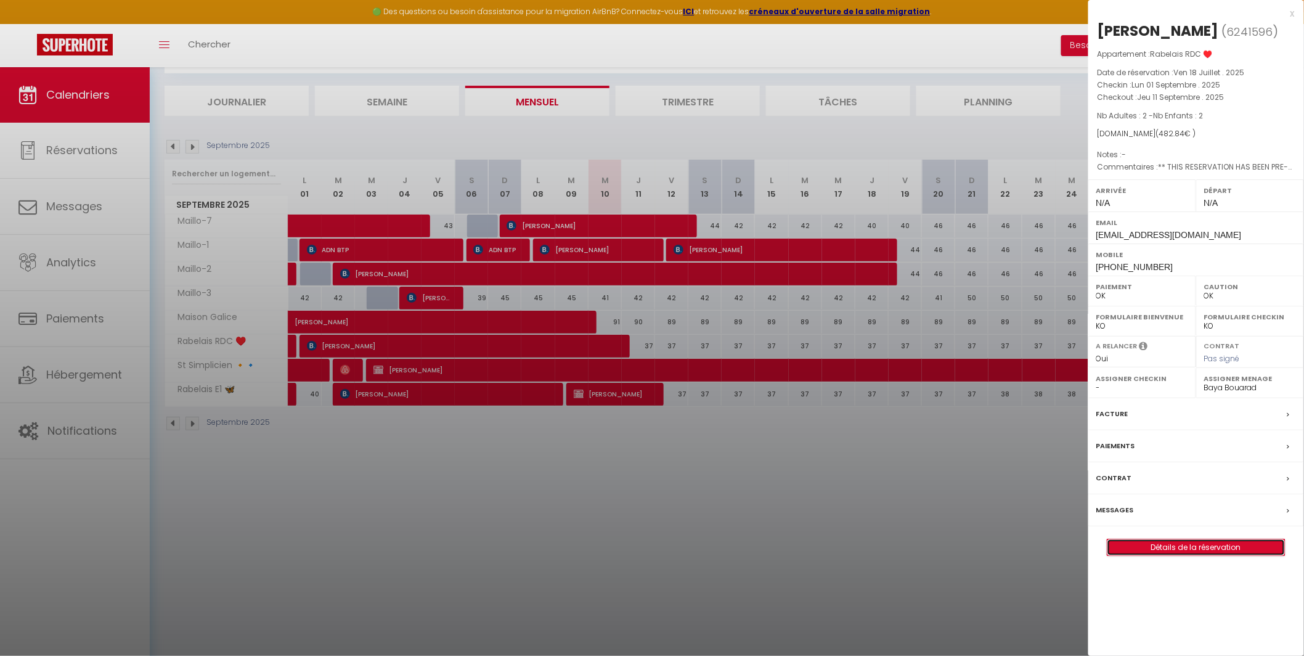
click at [1175, 547] on link "Détails de la réservation" at bounding box center [1197, 547] width 178 height 16
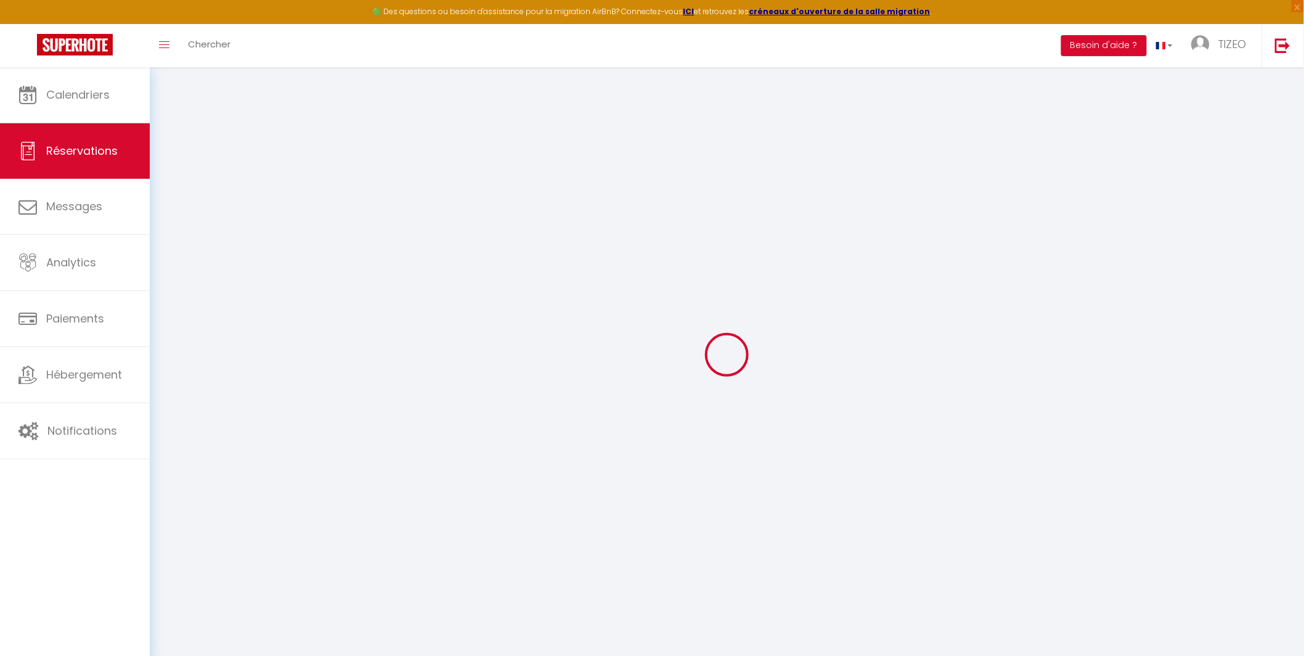
type input "Kladiola"
type input "[PERSON_NAME]"
type input "[EMAIL_ADDRESS][DOMAIN_NAME]"
type input "[PHONE_NUMBER]"
select select "AL"
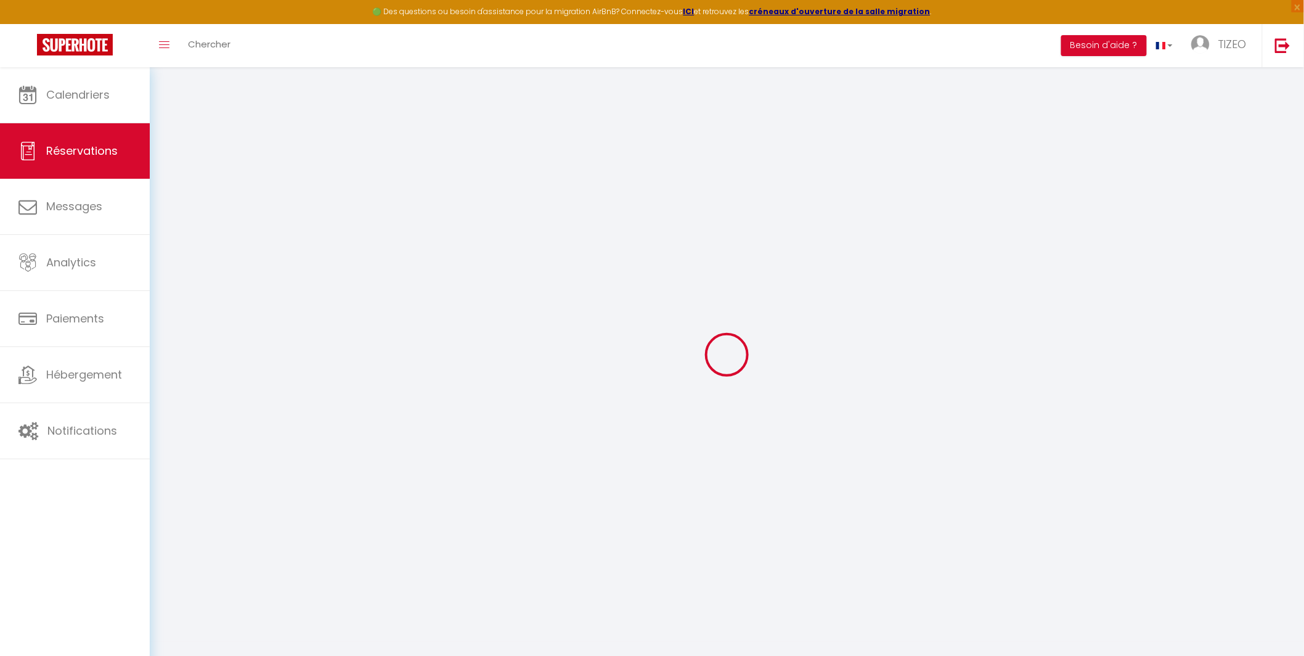
type input "17"
type input "79.9"
type input "6.76"
select select "8589"
select select "1"
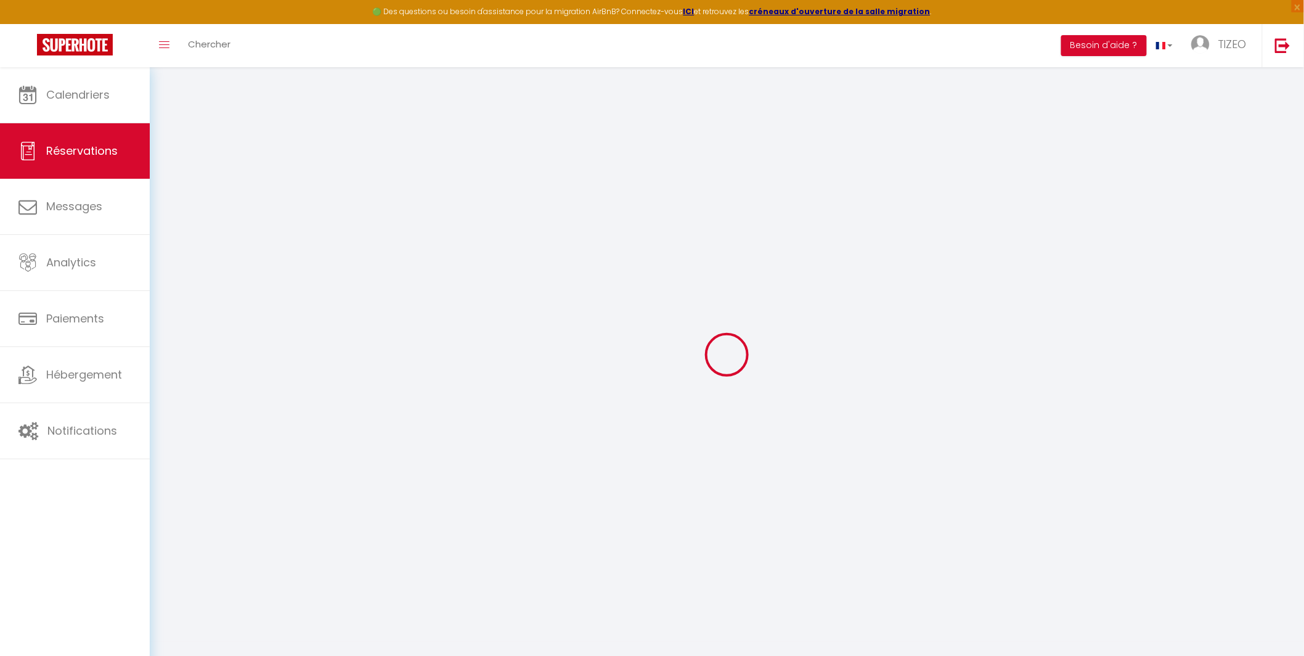
select select
type input "2"
select select "12"
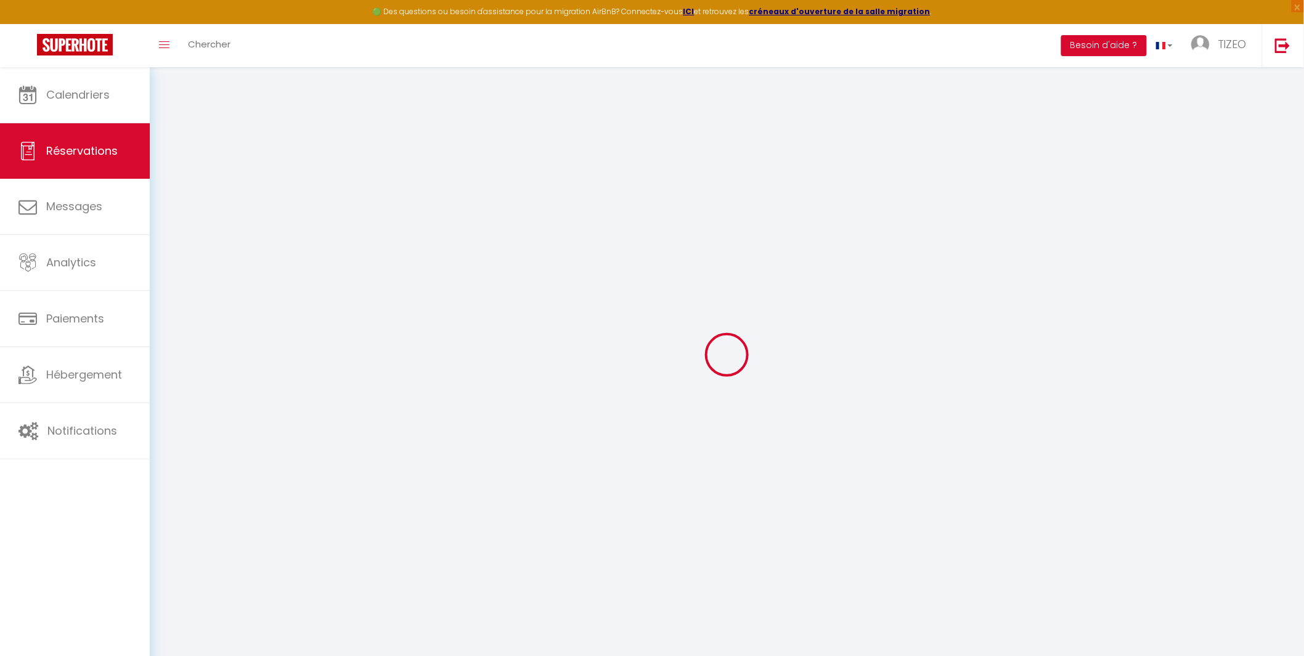
select select "15"
type input "428"
checkbox input "false"
type input "0"
select select "2"
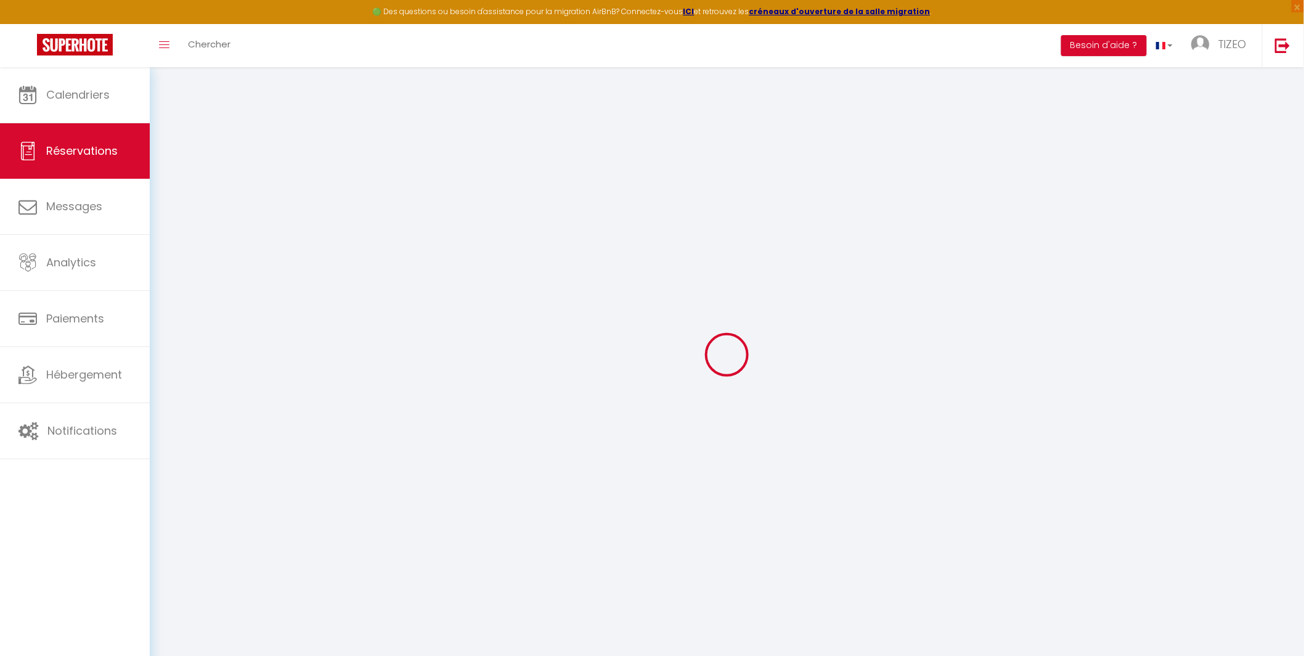
type input "25"
type input "15"
type input "0"
select select
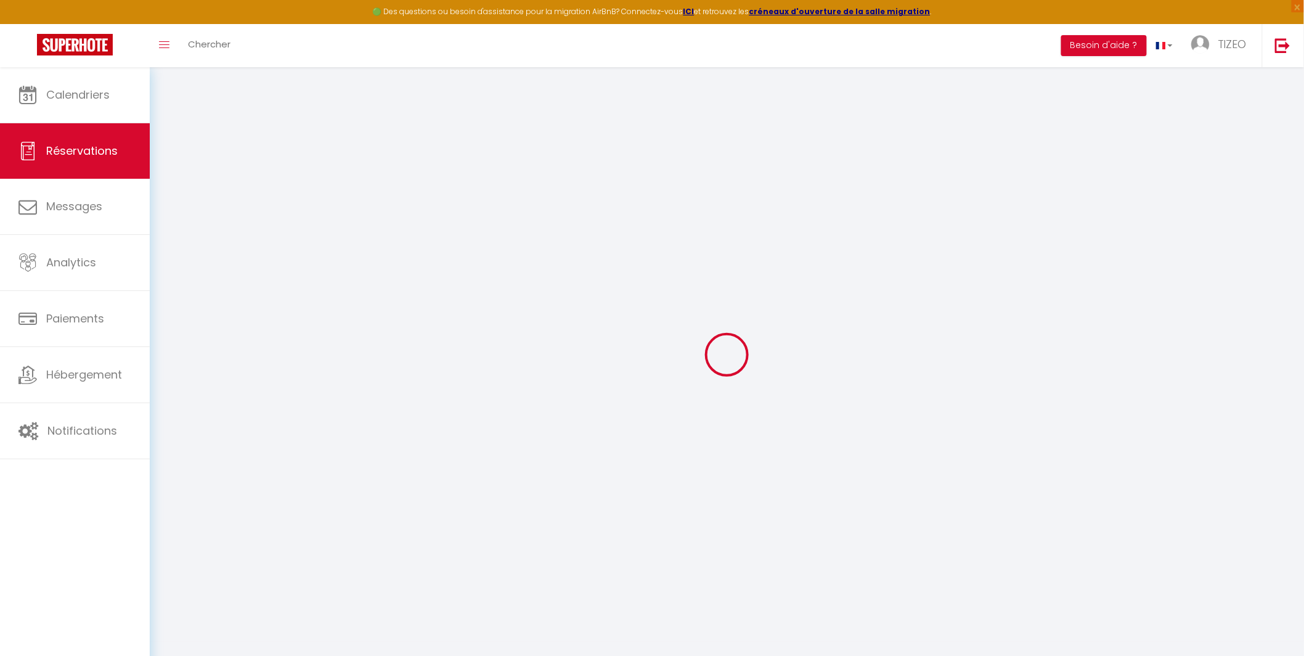
checkbox input "false"
select select
checkbox input "false"
select select
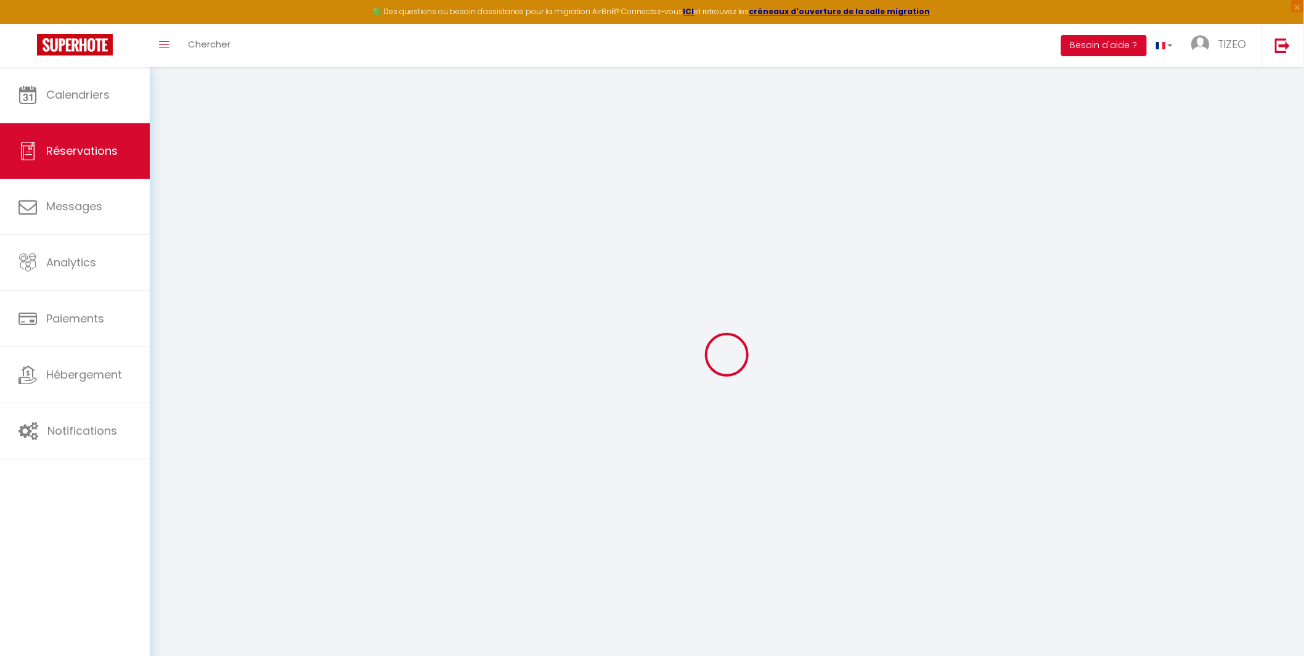
select select
checkbox input "false"
type textarea "** THIS RESERVATION HAS BEEN PRE-PAID ** BOOKING NOTE : Payment charge is EUR 6…"
select select
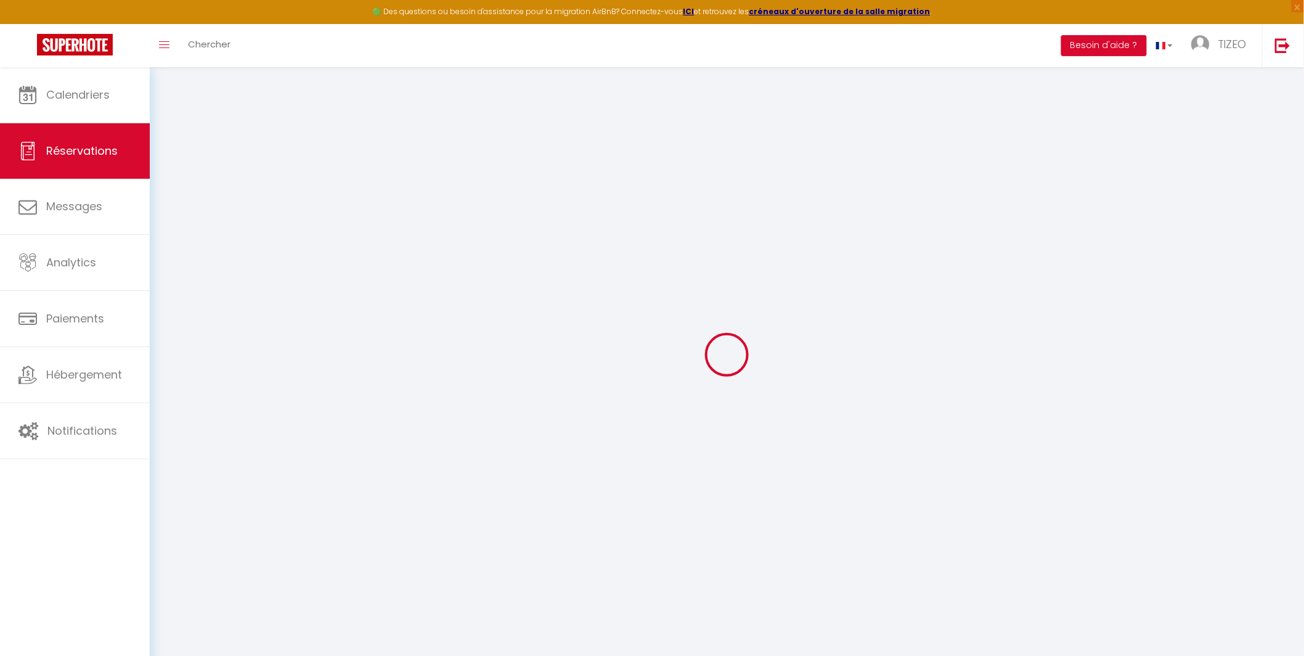
checkbox input "false"
type input "25"
type input "12.84"
select select
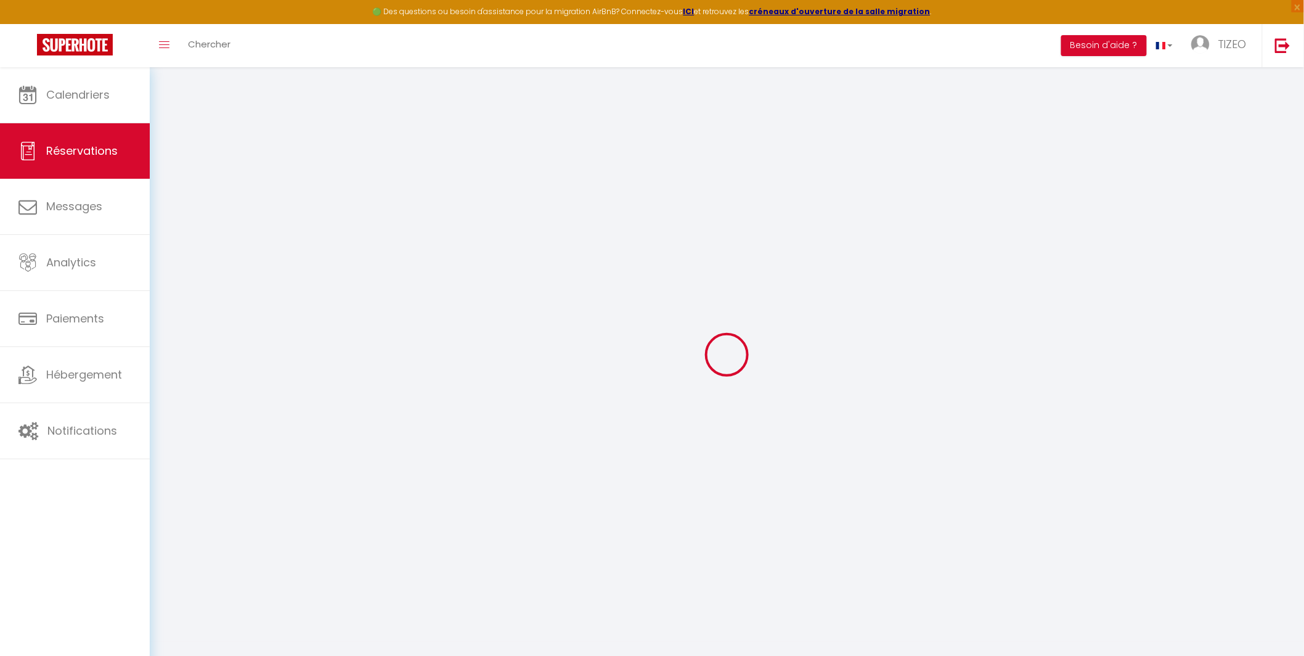
checkbox input "false"
select select
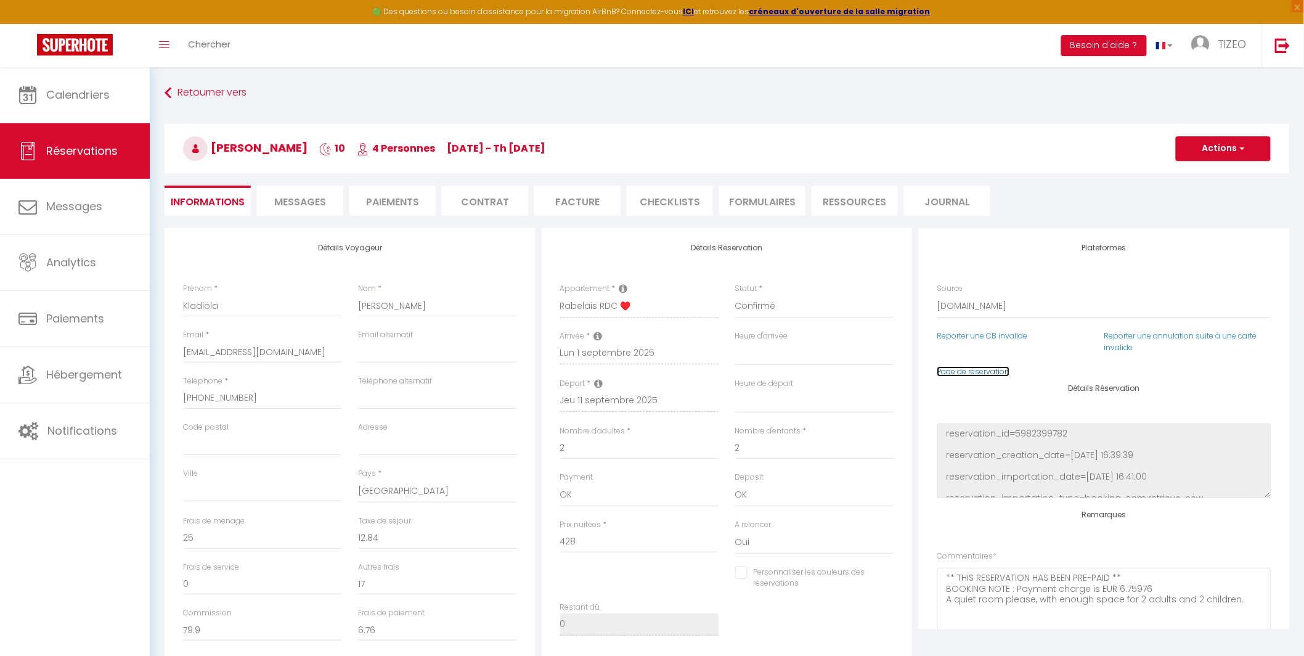
click at [984, 366] on link "Page de réservation" at bounding box center [973, 371] width 73 height 10
